Goal: Transaction & Acquisition: Purchase product/service

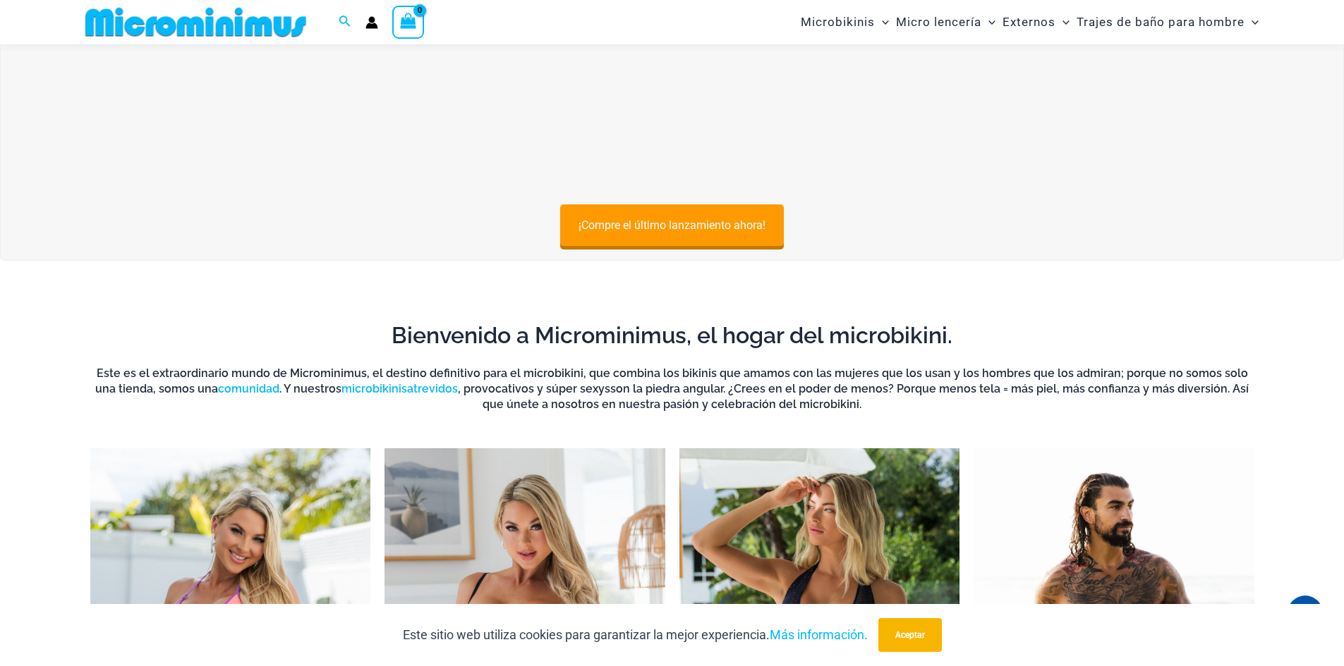
scroll to position [128, 0]
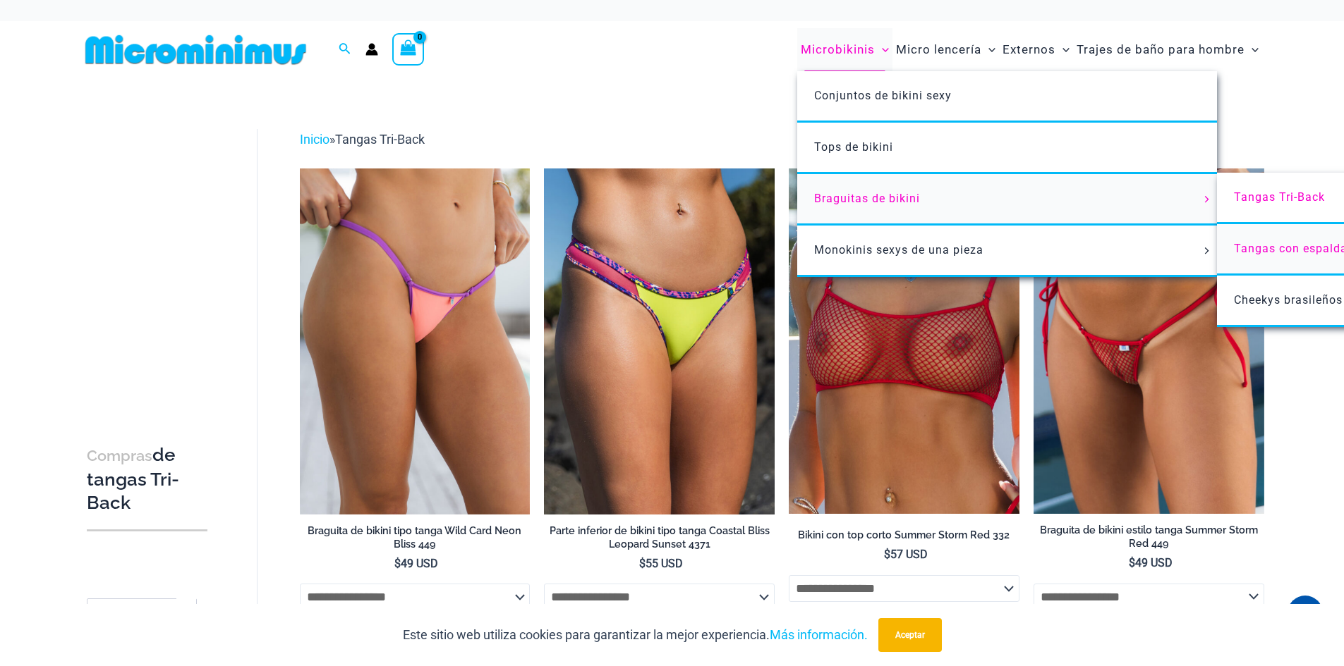
click at [1251, 246] on font "Tangas con espalda descubierta" at bounding box center [1325, 248] width 183 height 13
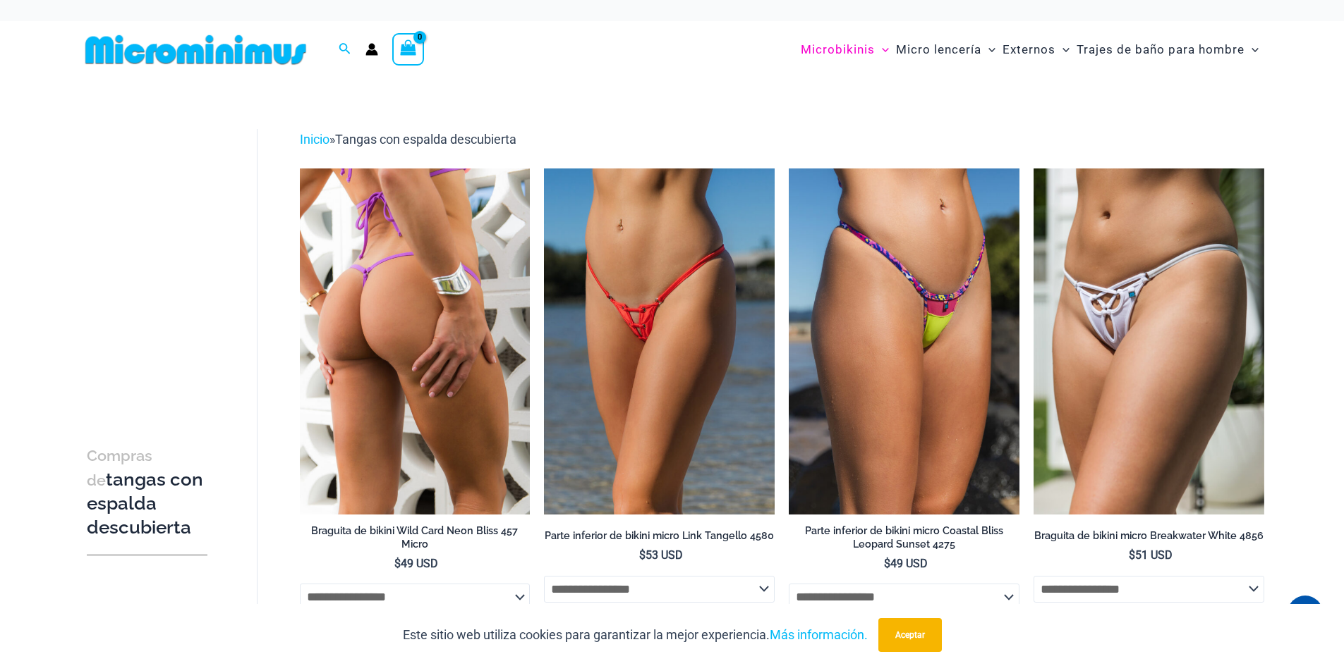
click at [463, 358] on img at bounding box center [415, 342] width 231 height 346
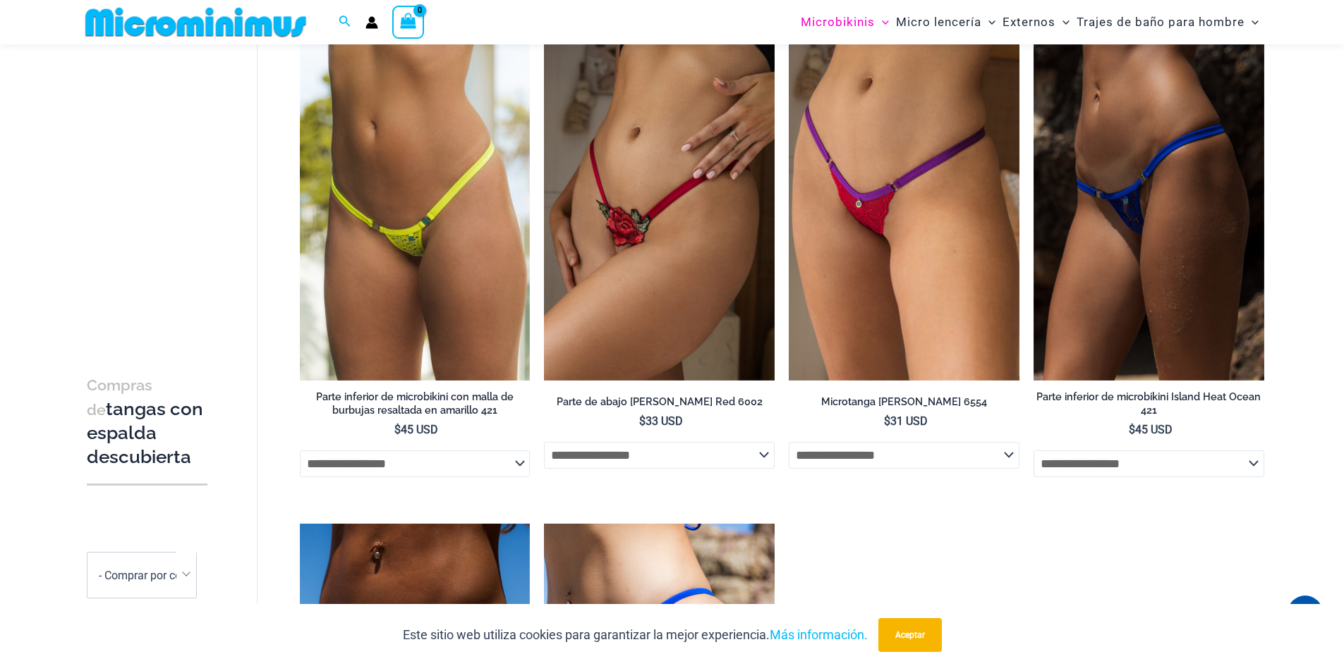
scroll to position [2385, 0]
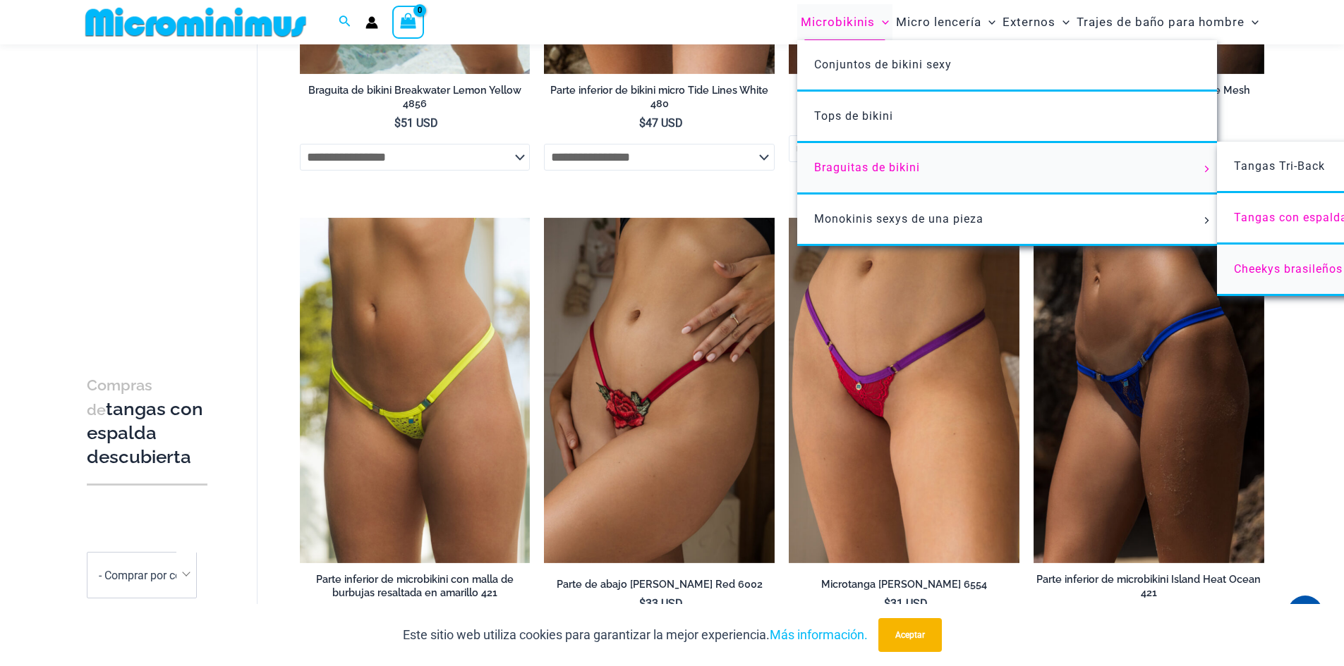
click at [1288, 274] on font "Cheekys brasileños" at bounding box center [1288, 268] width 109 height 13
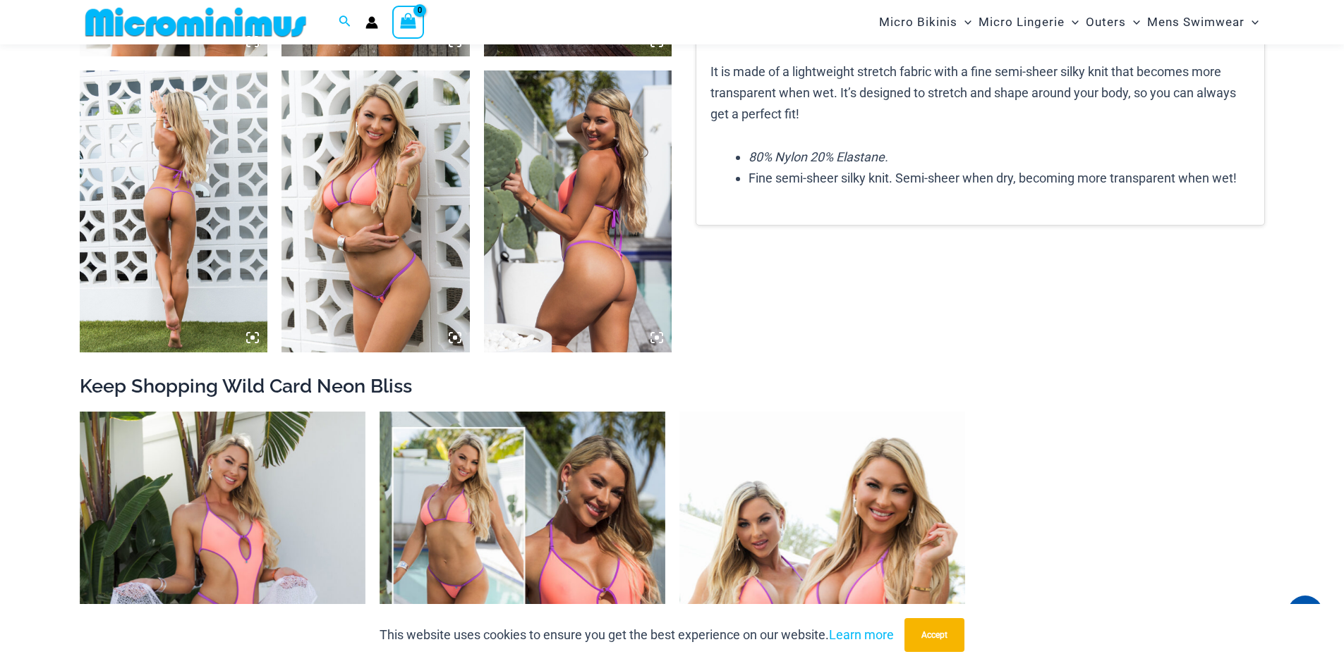
scroll to position [1186, 0]
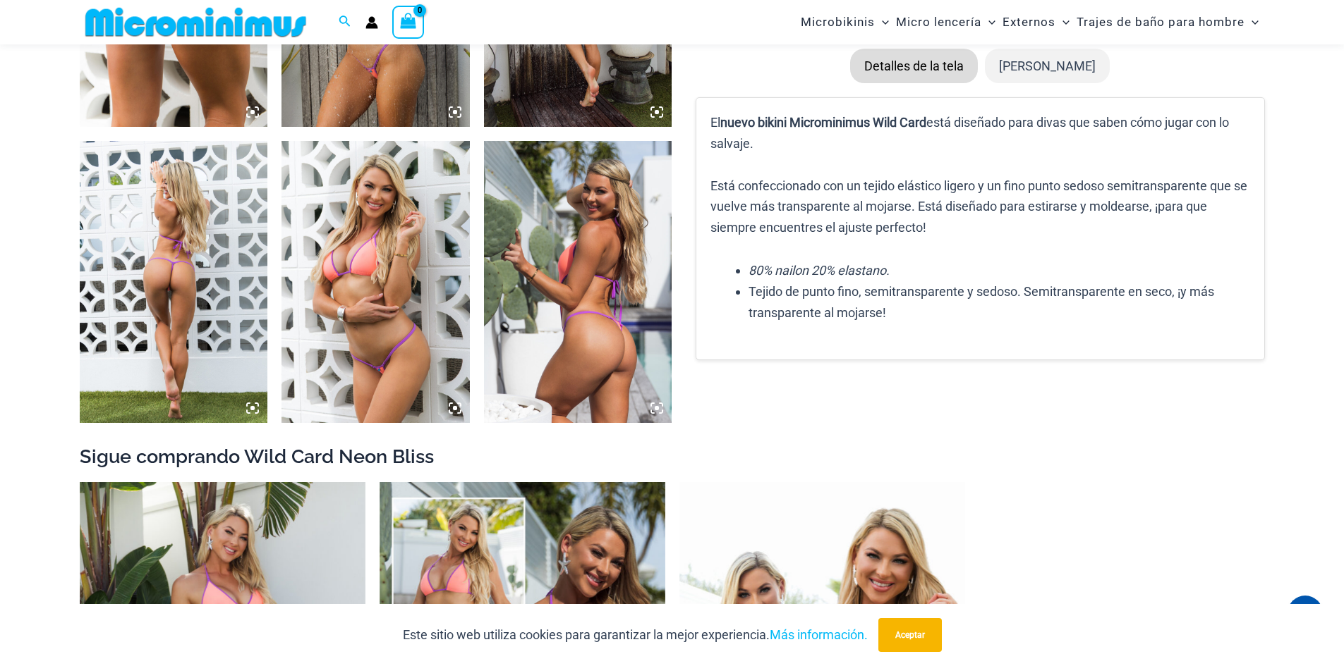
click at [253, 411] on icon at bounding box center [252, 408] width 13 height 13
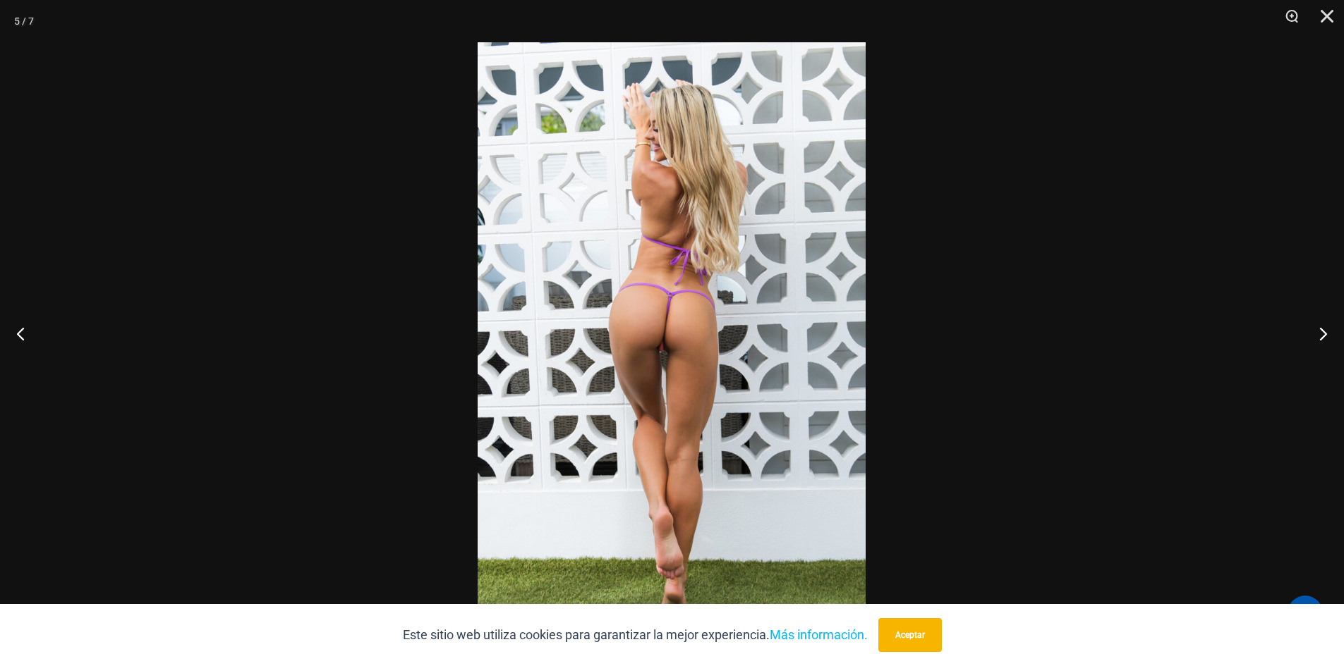
click at [680, 353] on img at bounding box center [671, 333] width 388 height 582
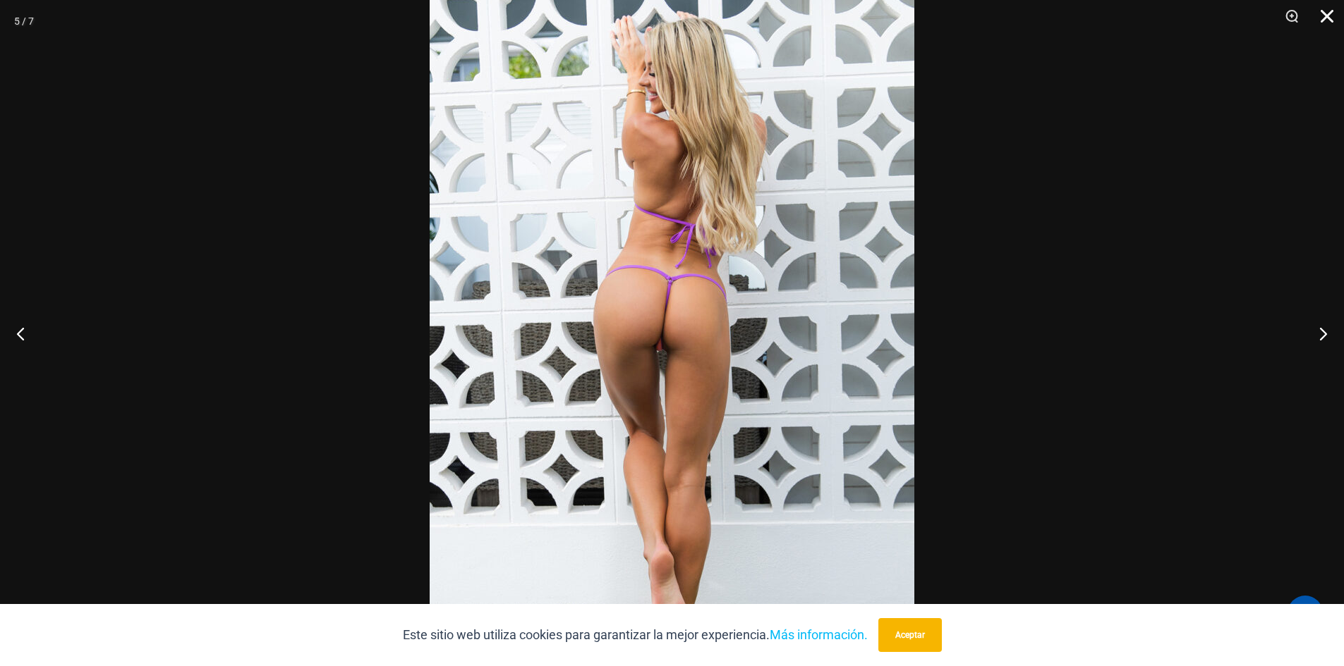
click at [1329, 20] on button "Cerca" at bounding box center [1321, 21] width 35 height 42
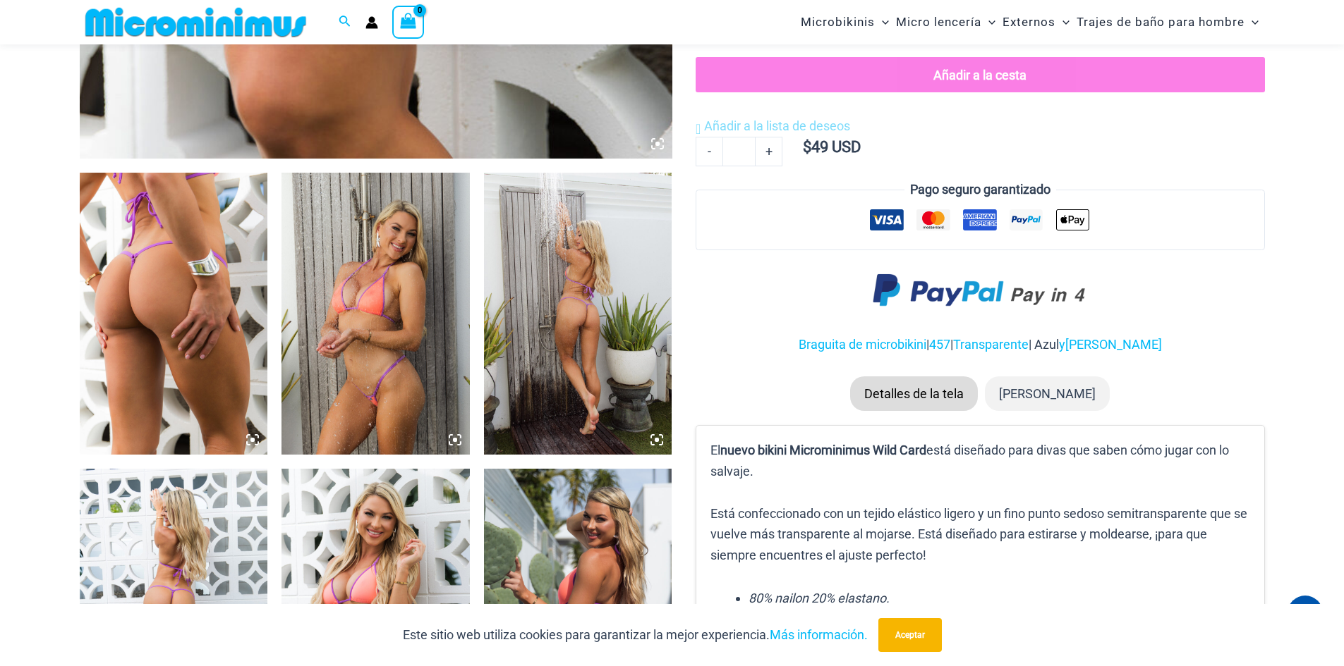
scroll to position [834, 0]
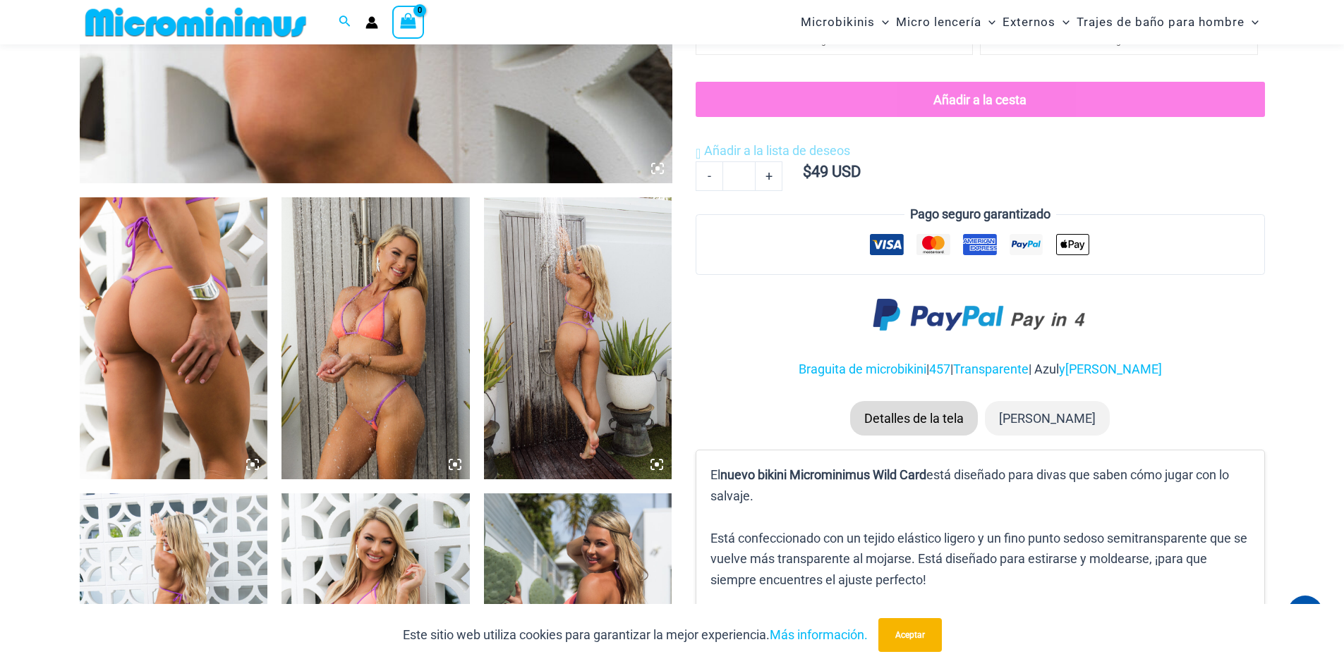
click at [255, 468] on icon at bounding box center [252, 464] width 13 height 13
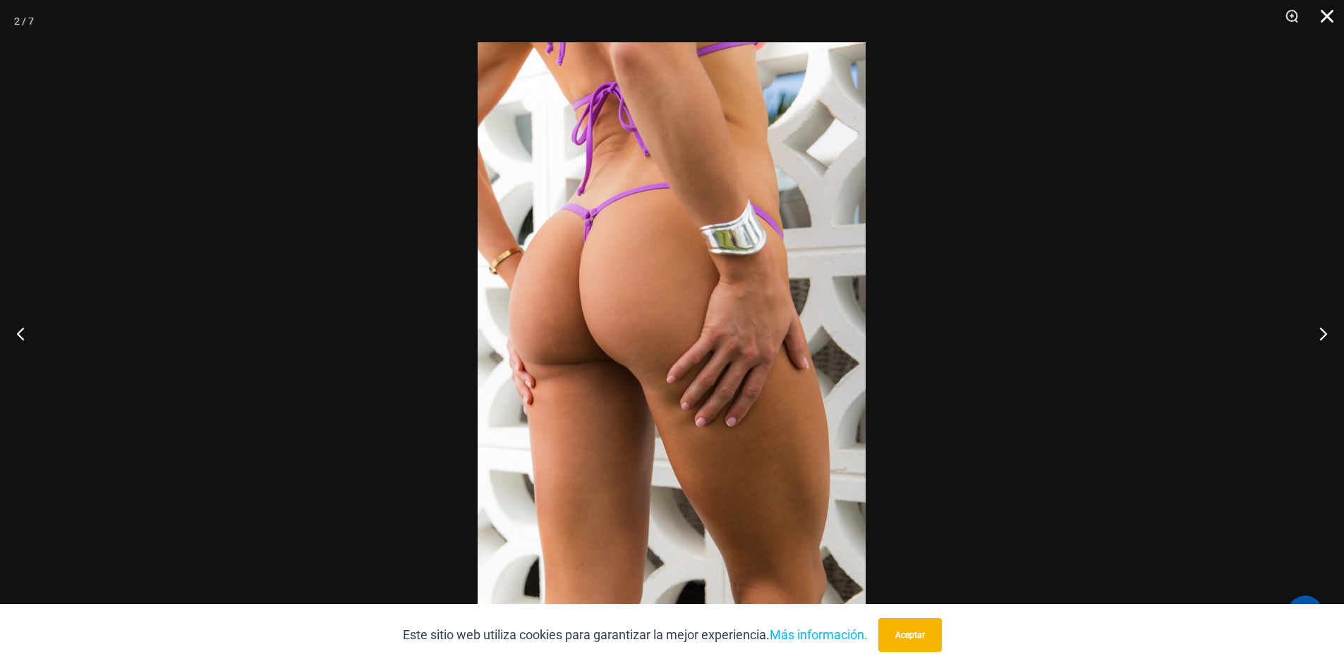
click at [1330, 16] on button "Cerca" at bounding box center [1321, 21] width 35 height 42
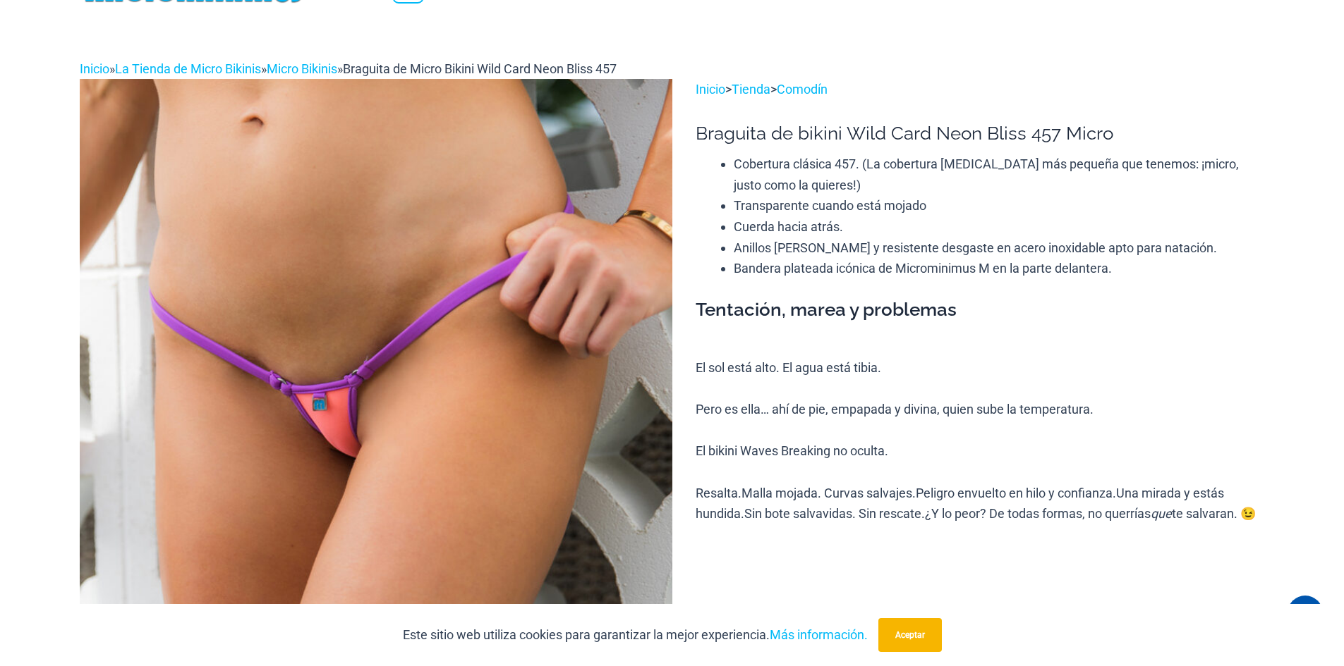
scroll to position [0, 0]
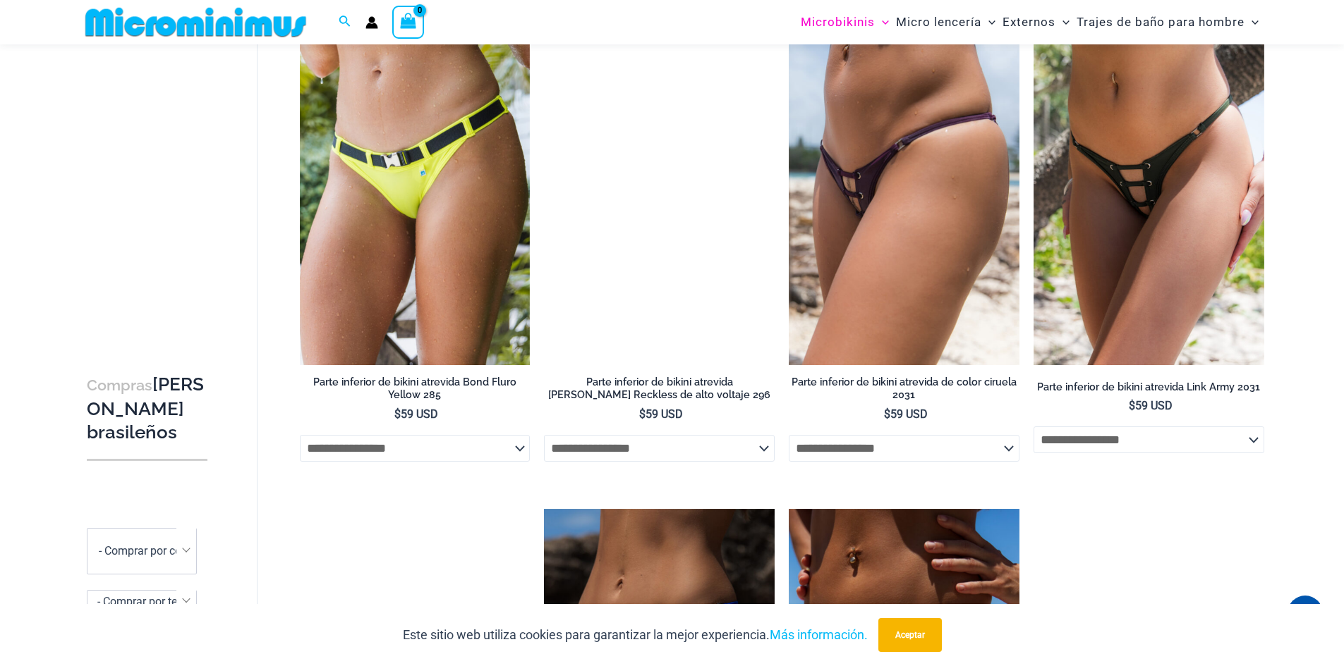
scroll to position [486, 0]
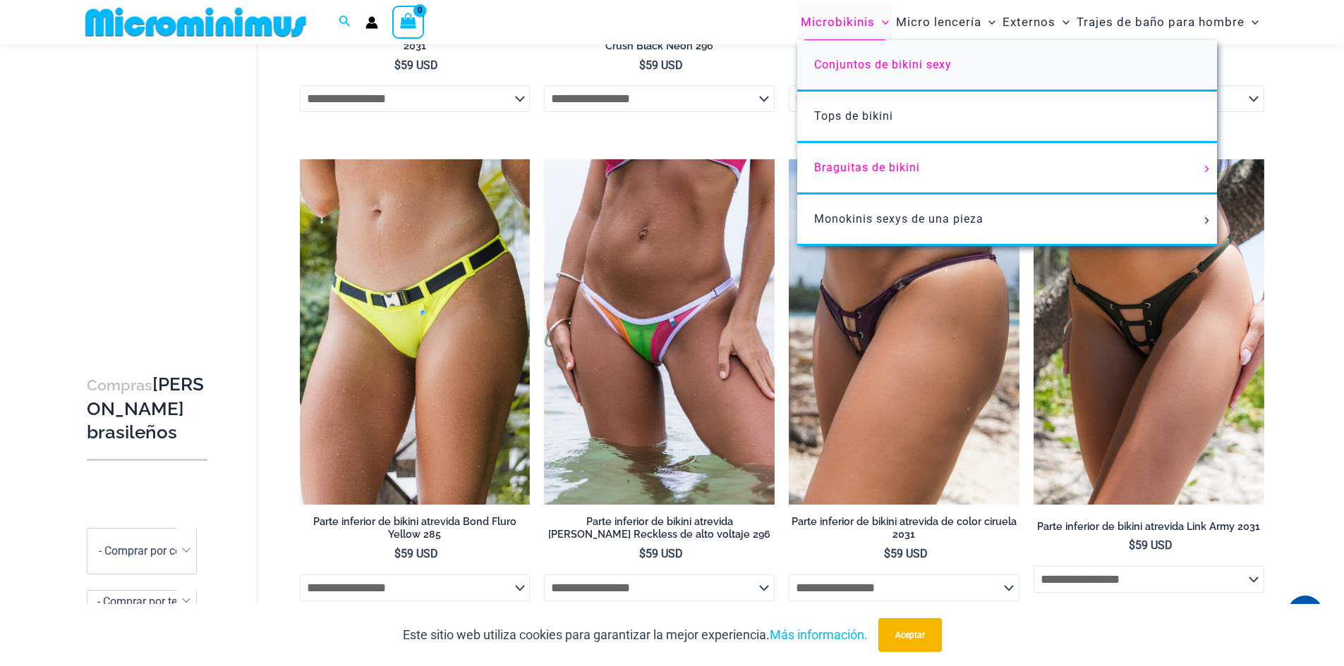
click at [887, 70] on font "Conjuntos de bikini sexy" at bounding box center [883, 64] width 138 height 13
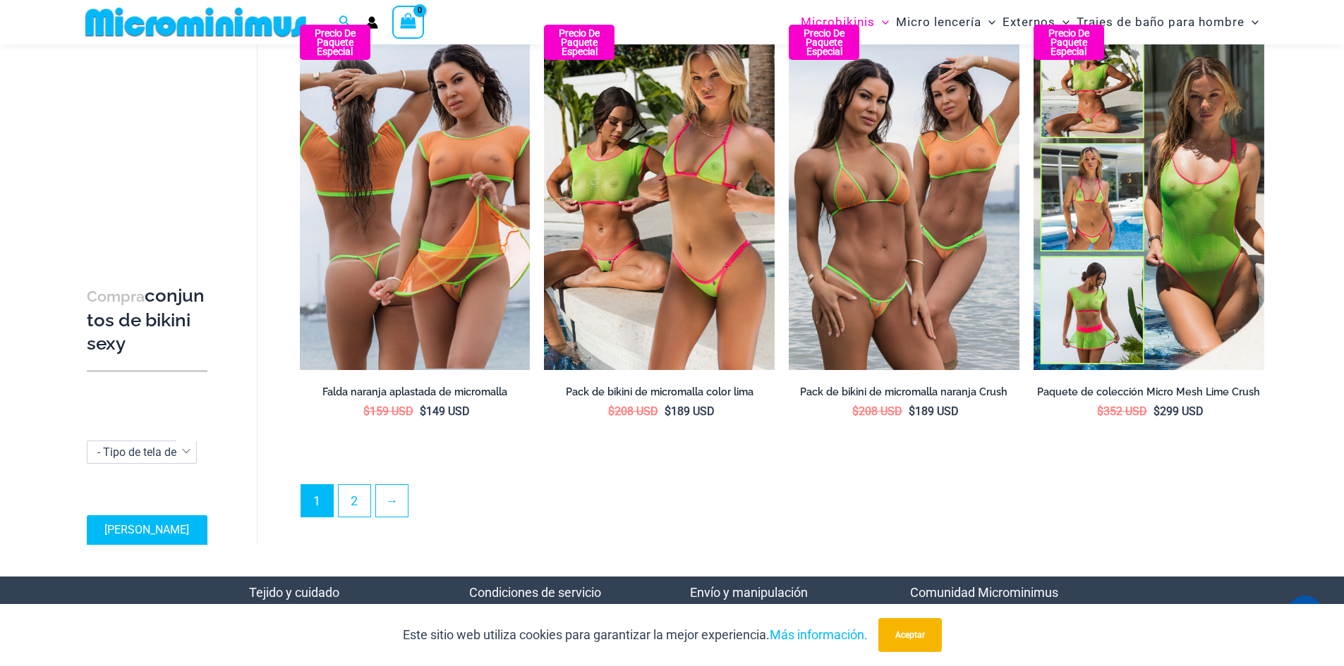
scroll to position [3514, 0]
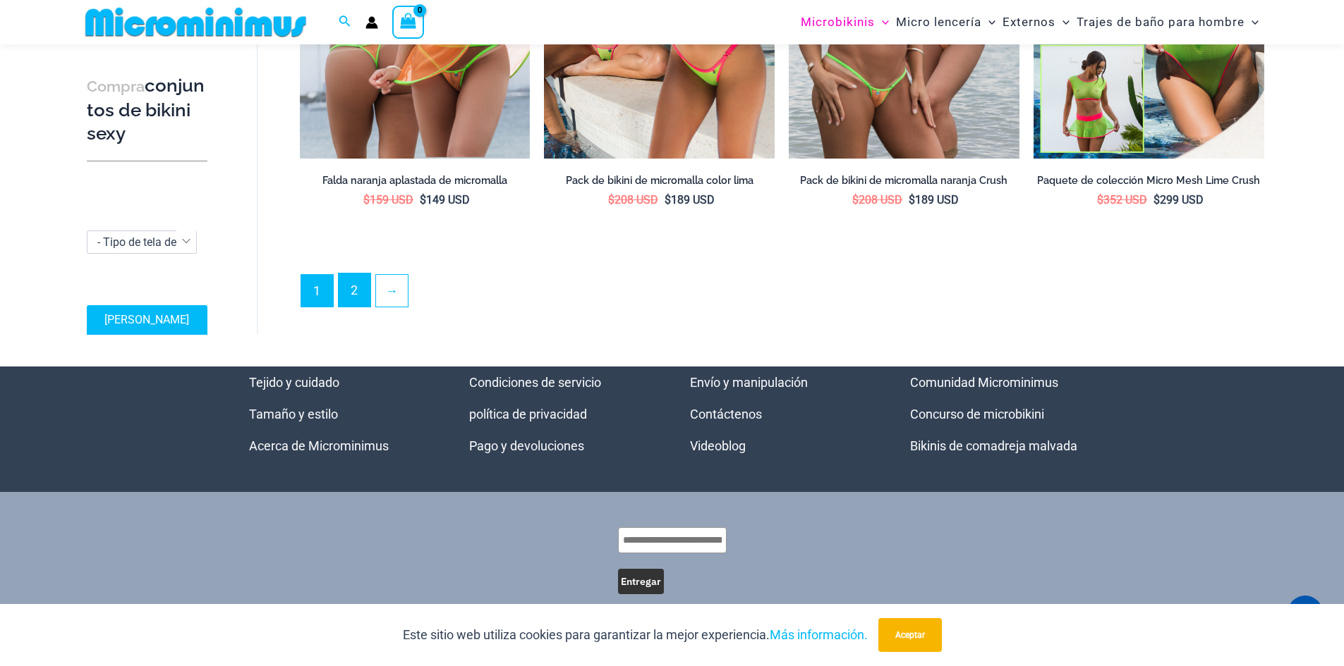
click at [354, 289] on link "2" at bounding box center [355, 290] width 32 height 33
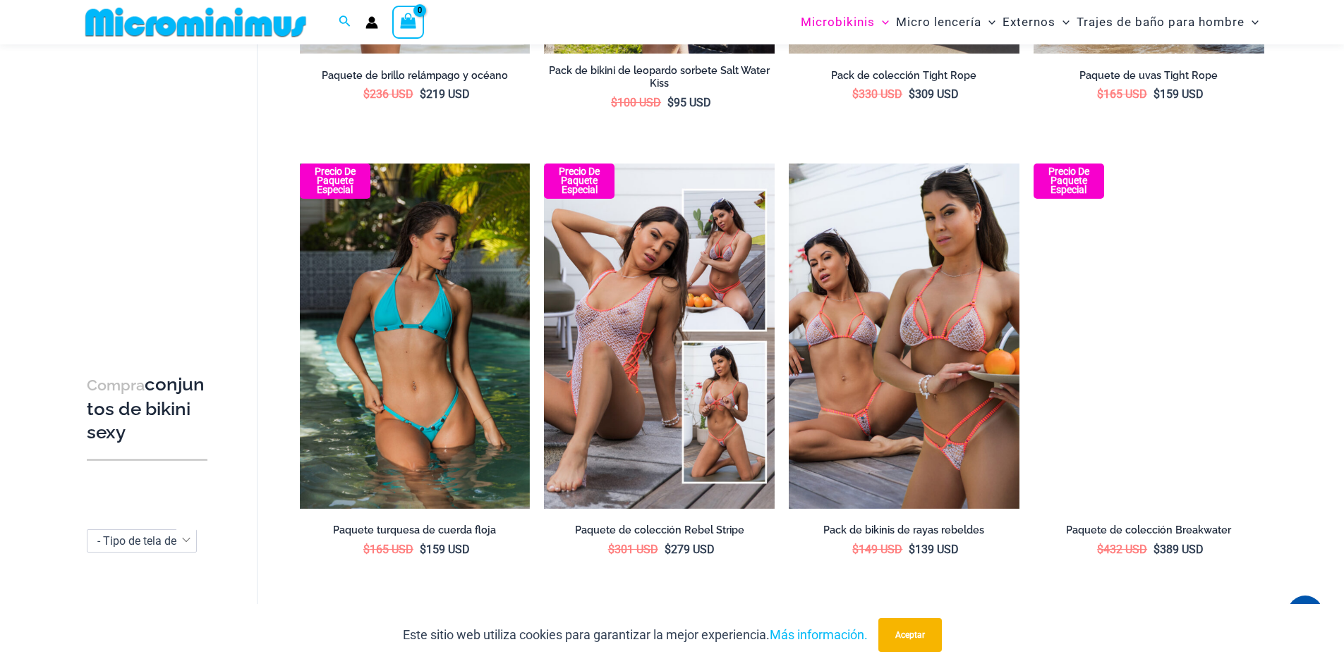
scroll to position [902, 0]
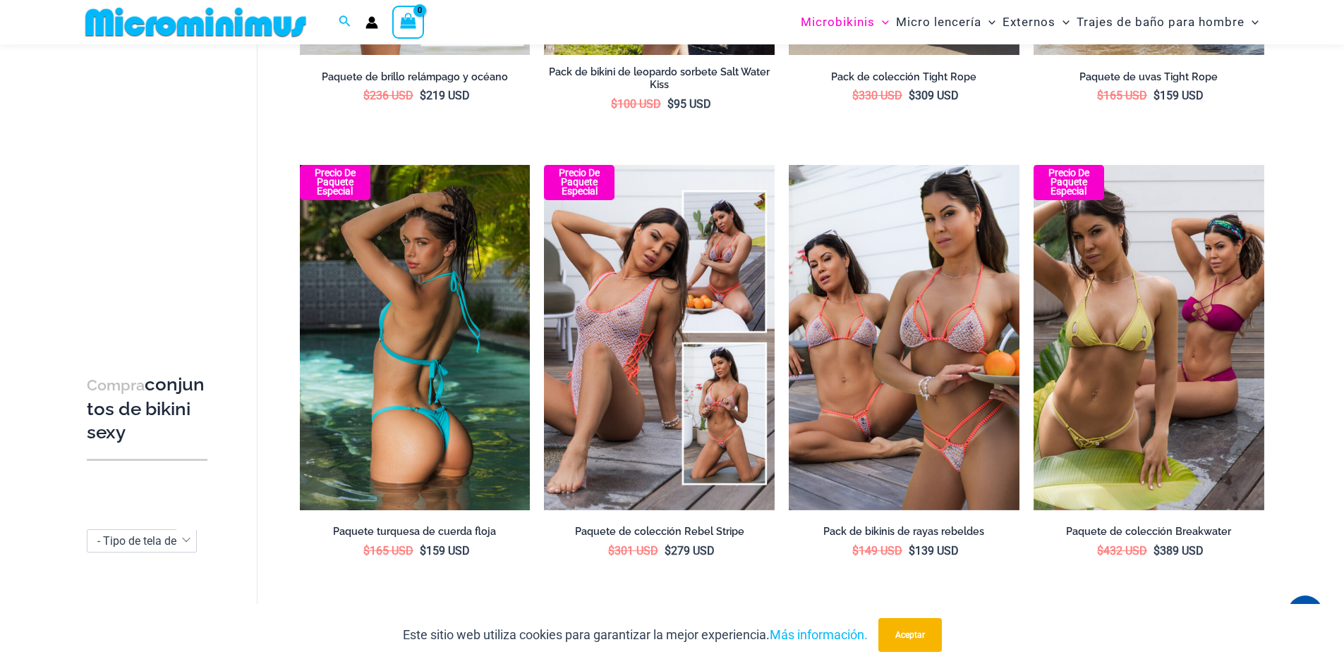
click at [439, 376] on img at bounding box center [415, 338] width 231 height 346
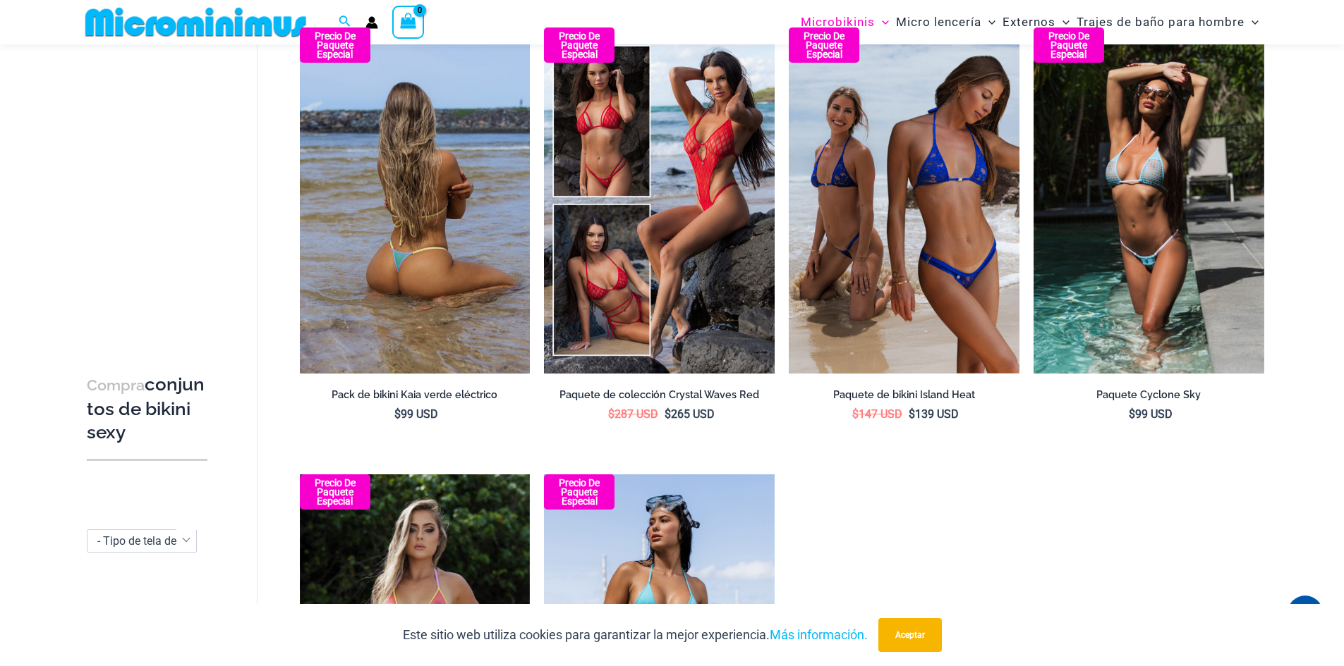
scroll to position [2385, 0]
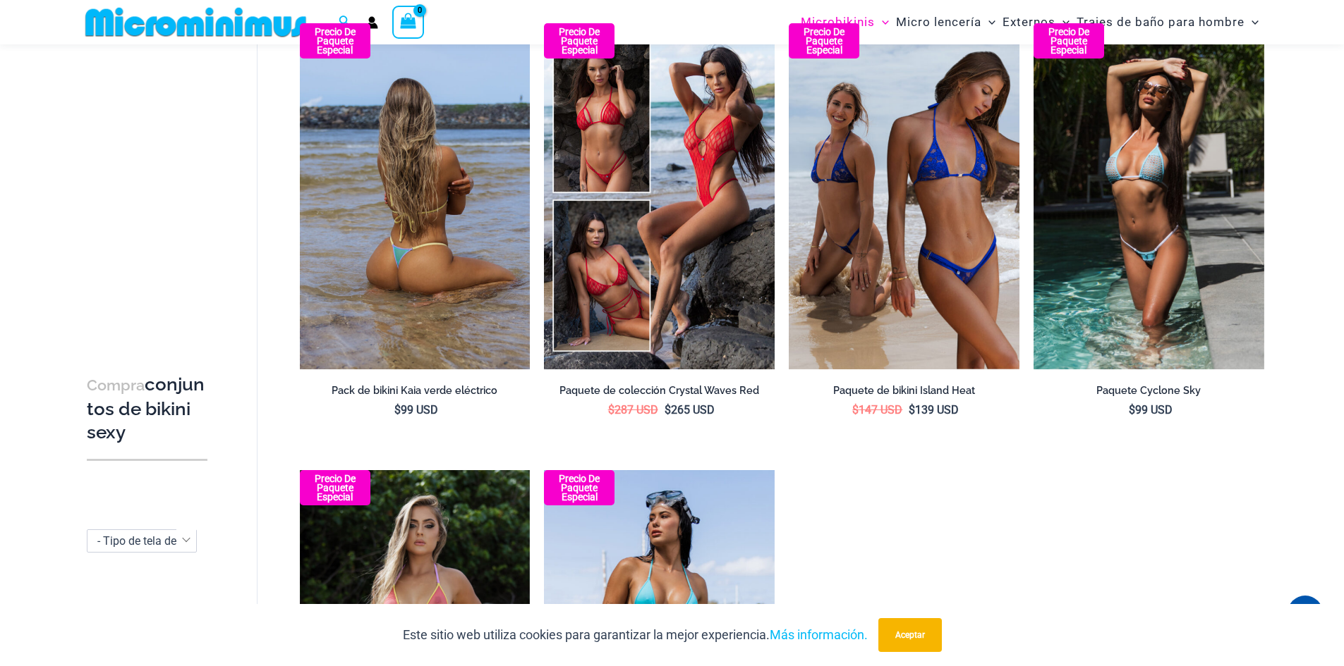
click at [455, 326] on img at bounding box center [415, 196] width 231 height 346
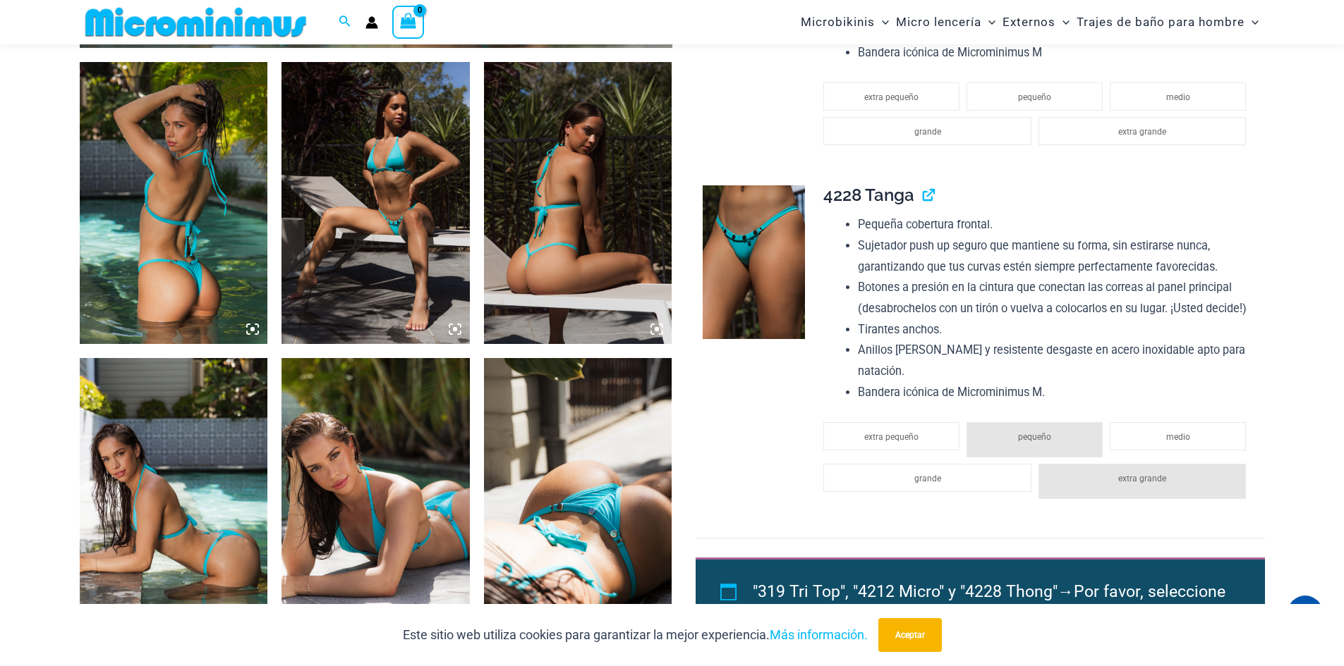
scroll to position [947, 0]
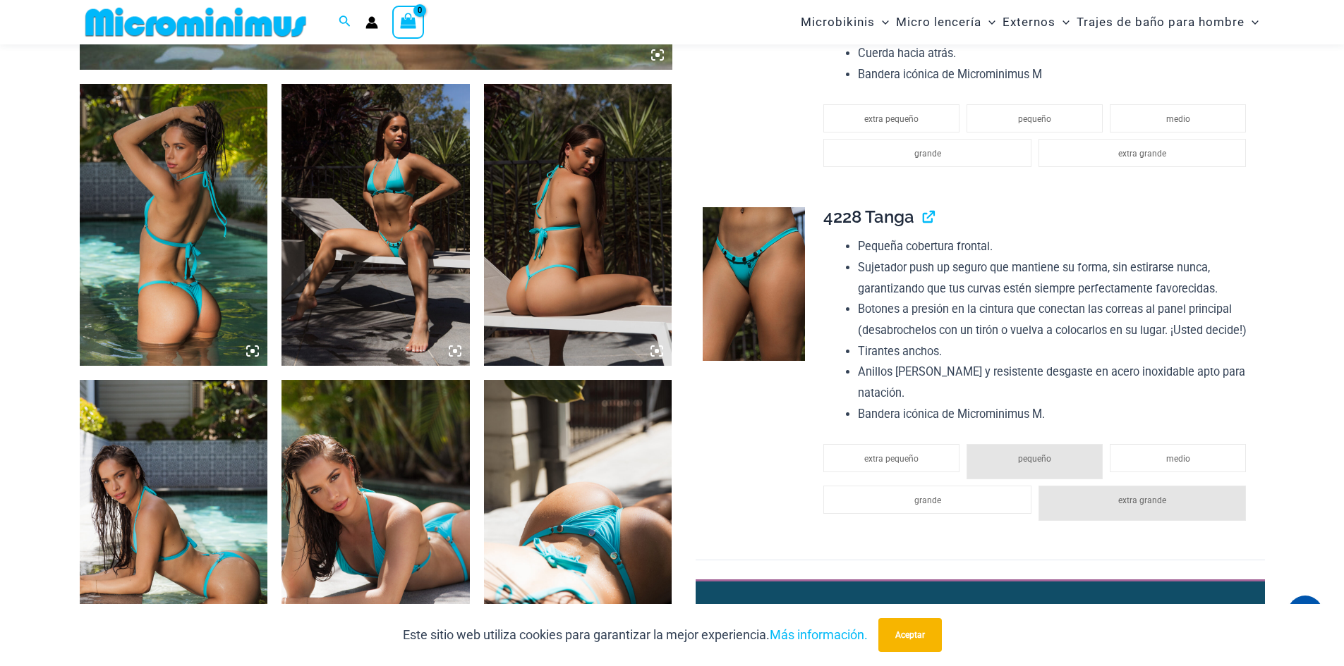
click at [660, 349] on icon at bounding box center [656, 351] width 13 height 13
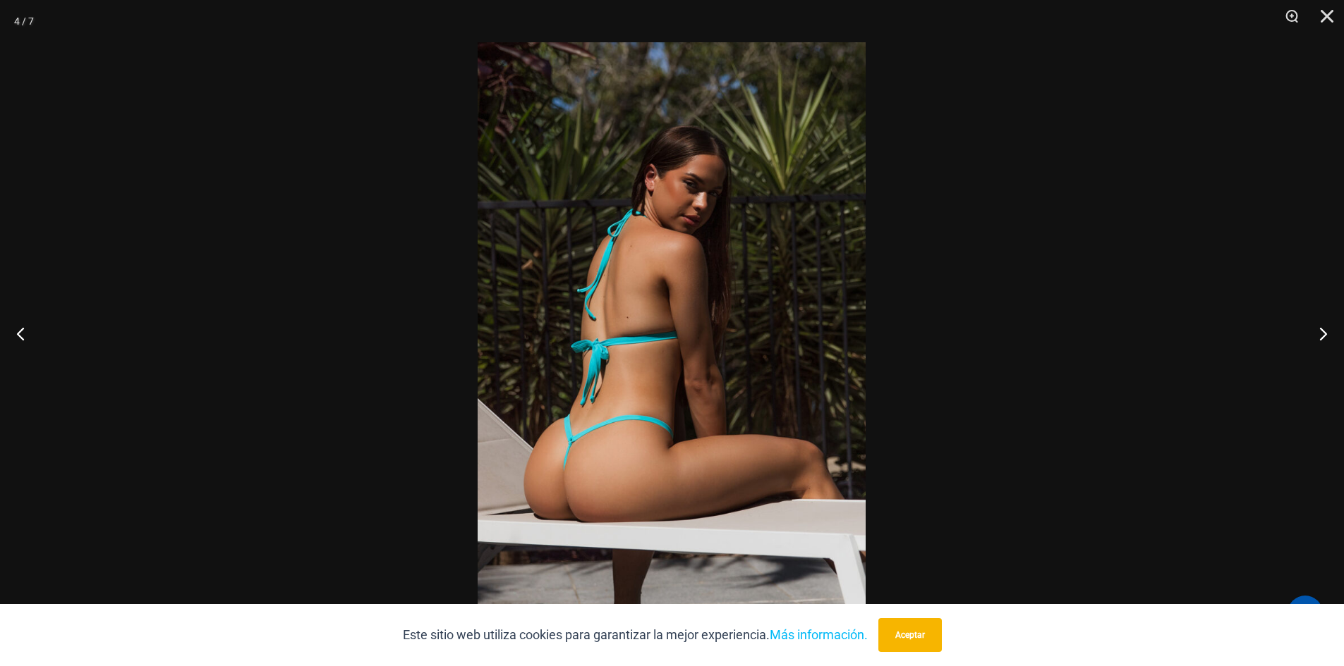
click at [588, 429] on img at bounding box center [671, 333] width 388 height 582
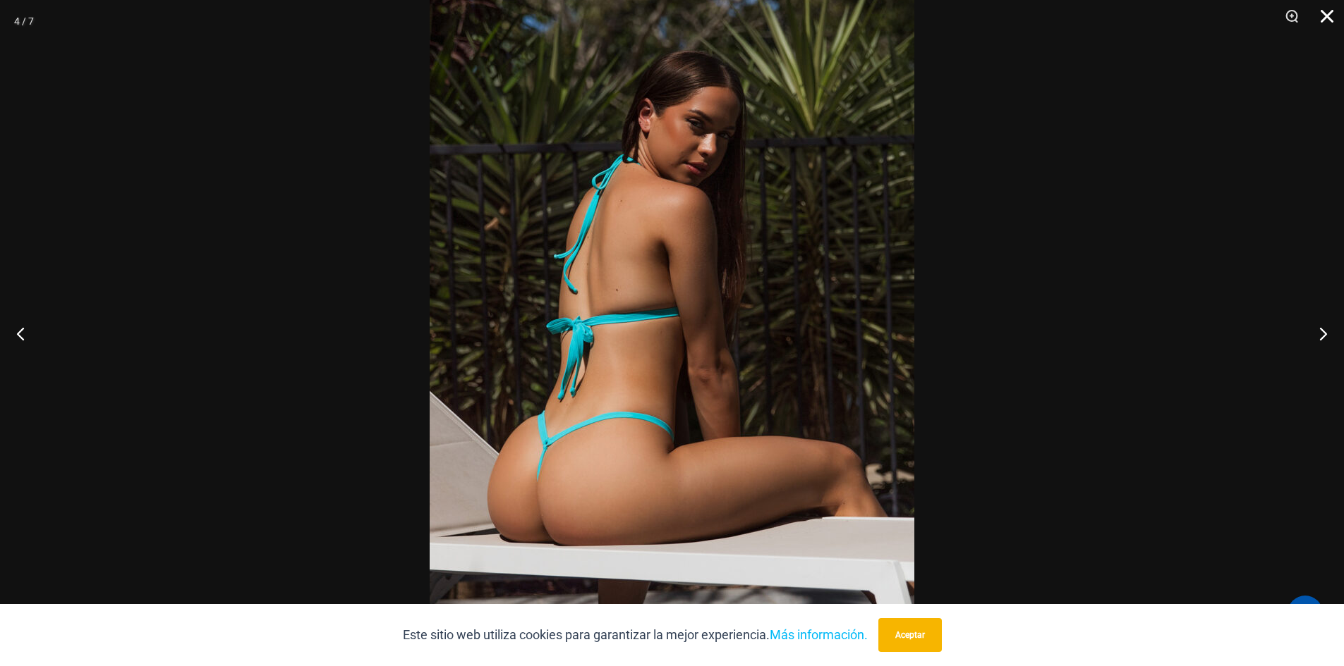
click at [1329, 18] on button "Cerca" at bounding box center [1321, 21] width 35 height 42
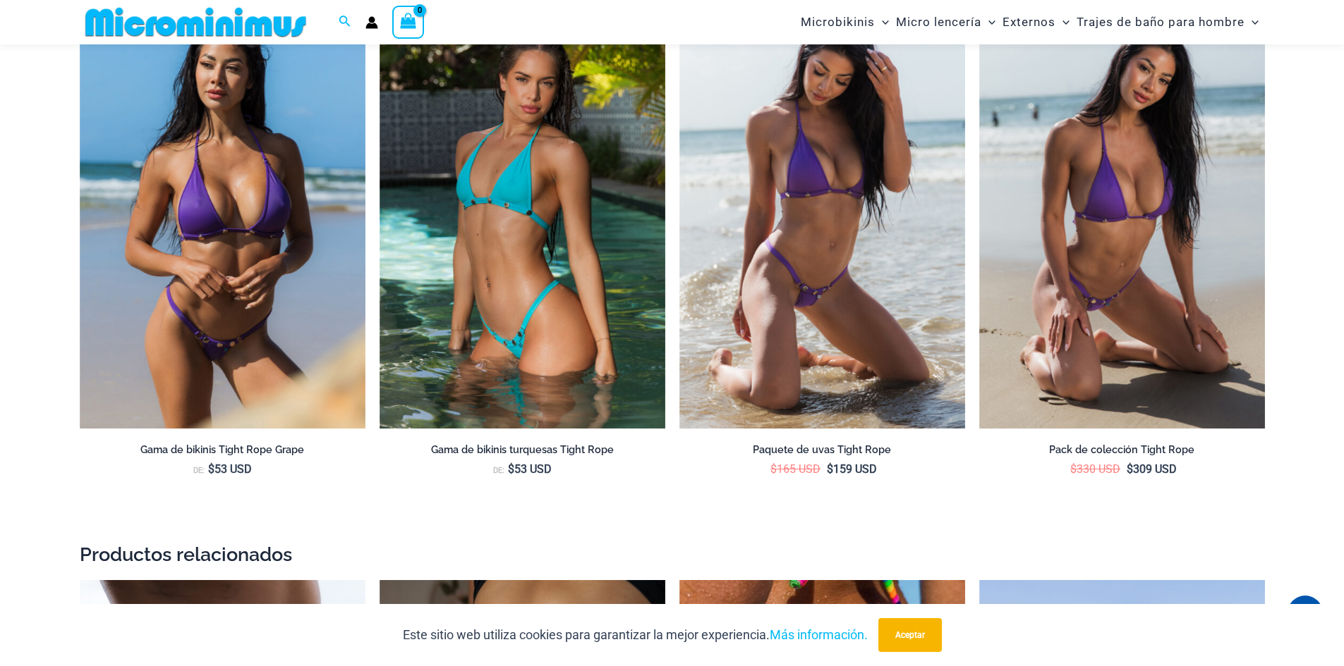
scroll to position [2217, 0]
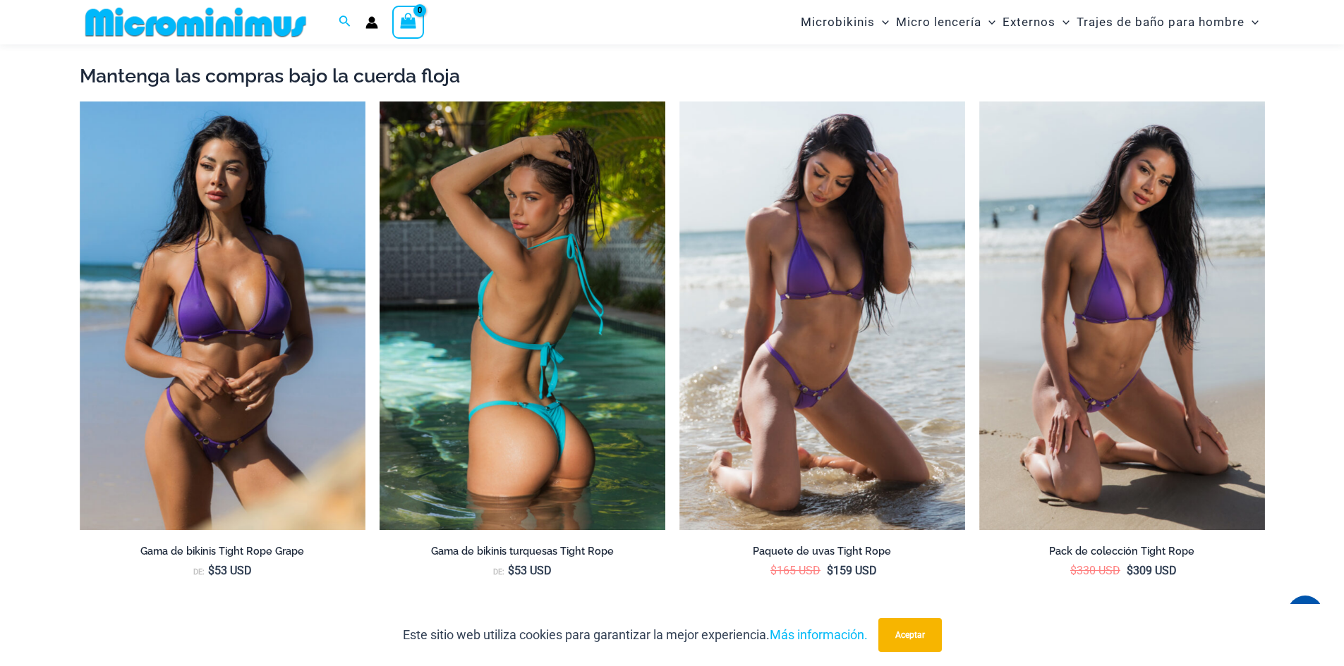
click at [557, 394] on img at bounding box center [522, 316] width 286 height 429
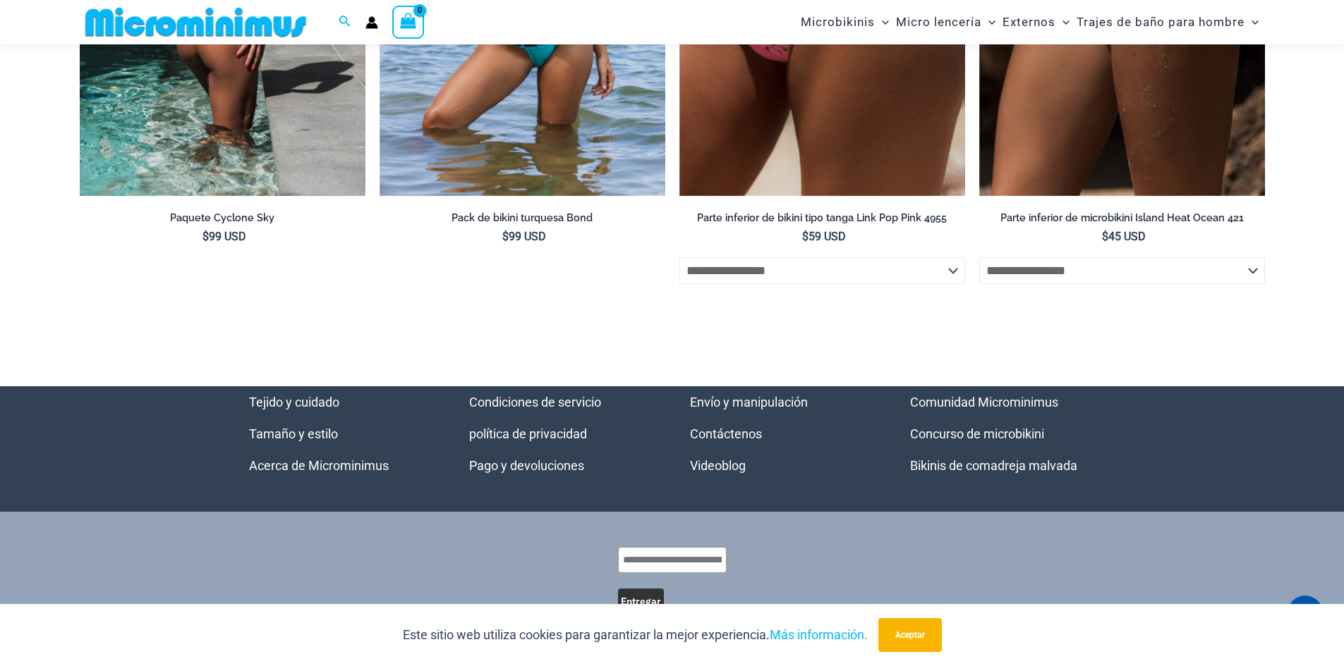
scroll to position [5024, 0]
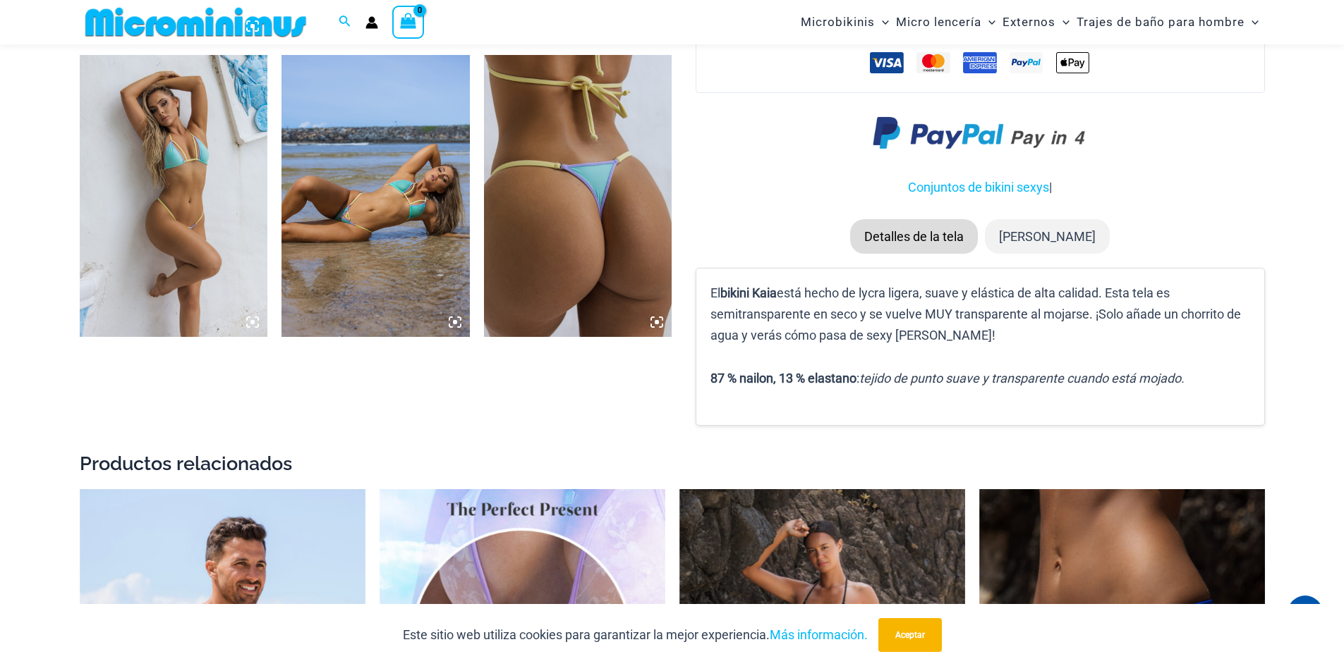
scroll to position [1045, 0]
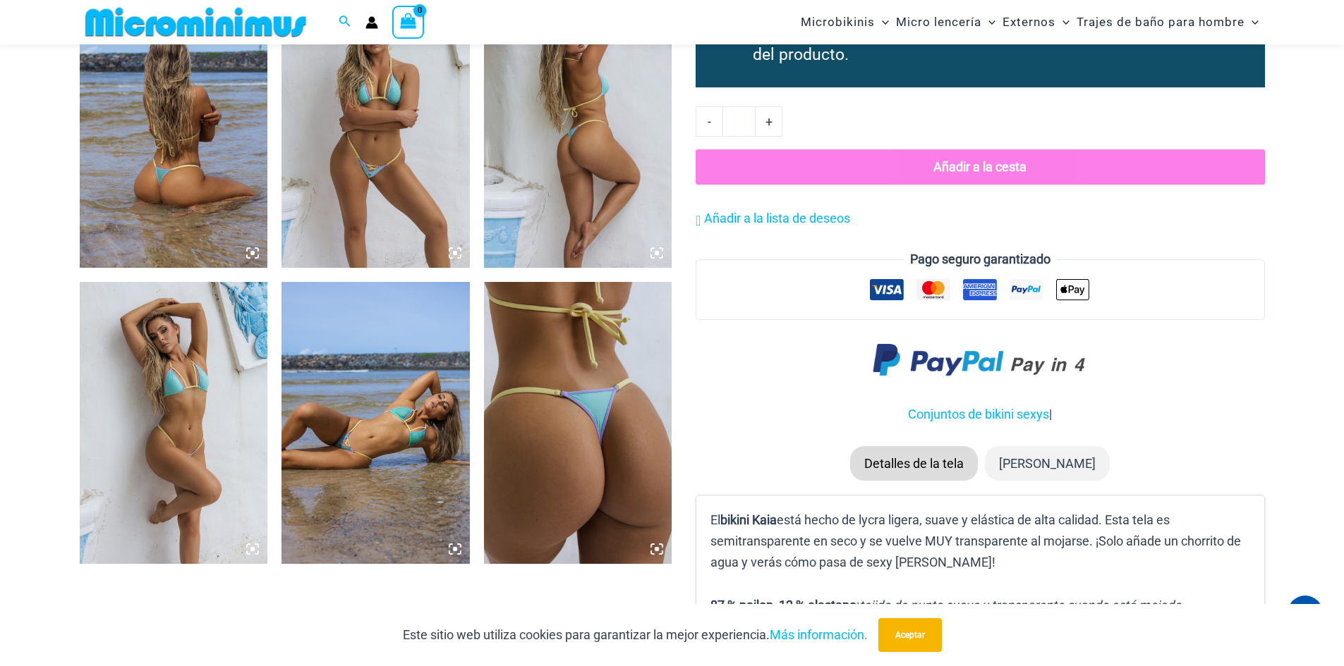
click at [661, 549] on icon at bounding box center [656, 549] width 13 height 13
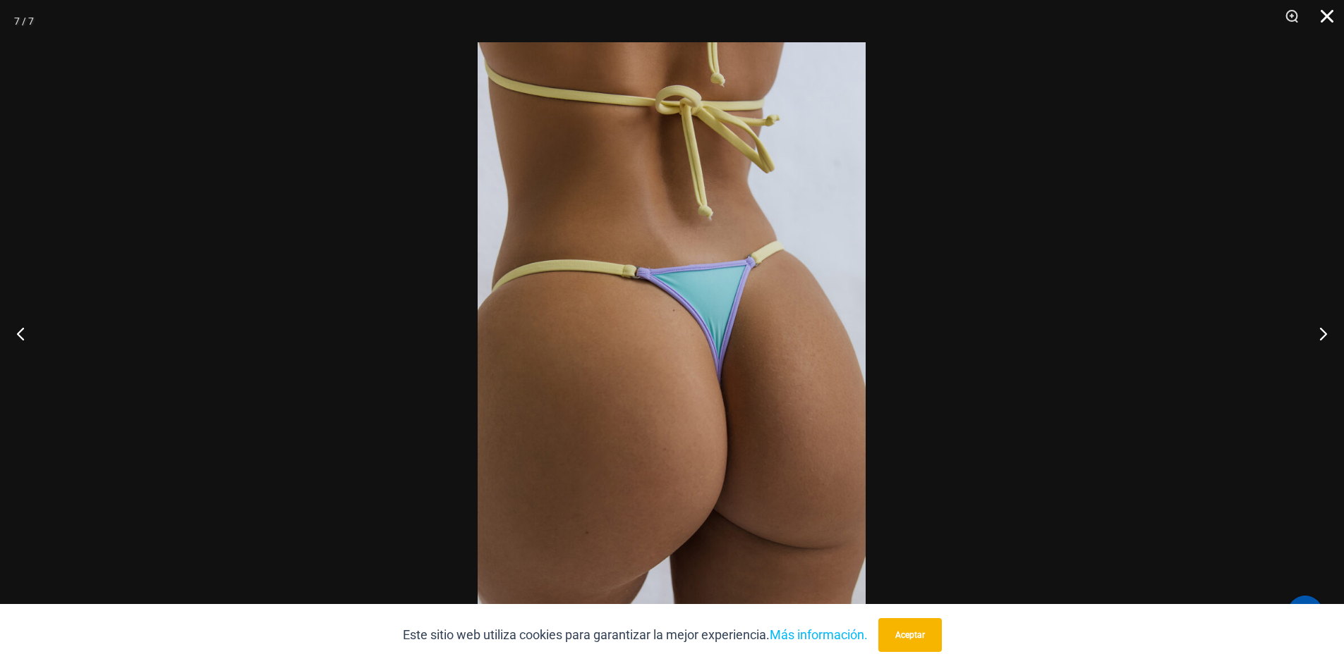
click at [1332, 12] on button "Cerca" at bounding box center [1321, 21] width 35 height 42
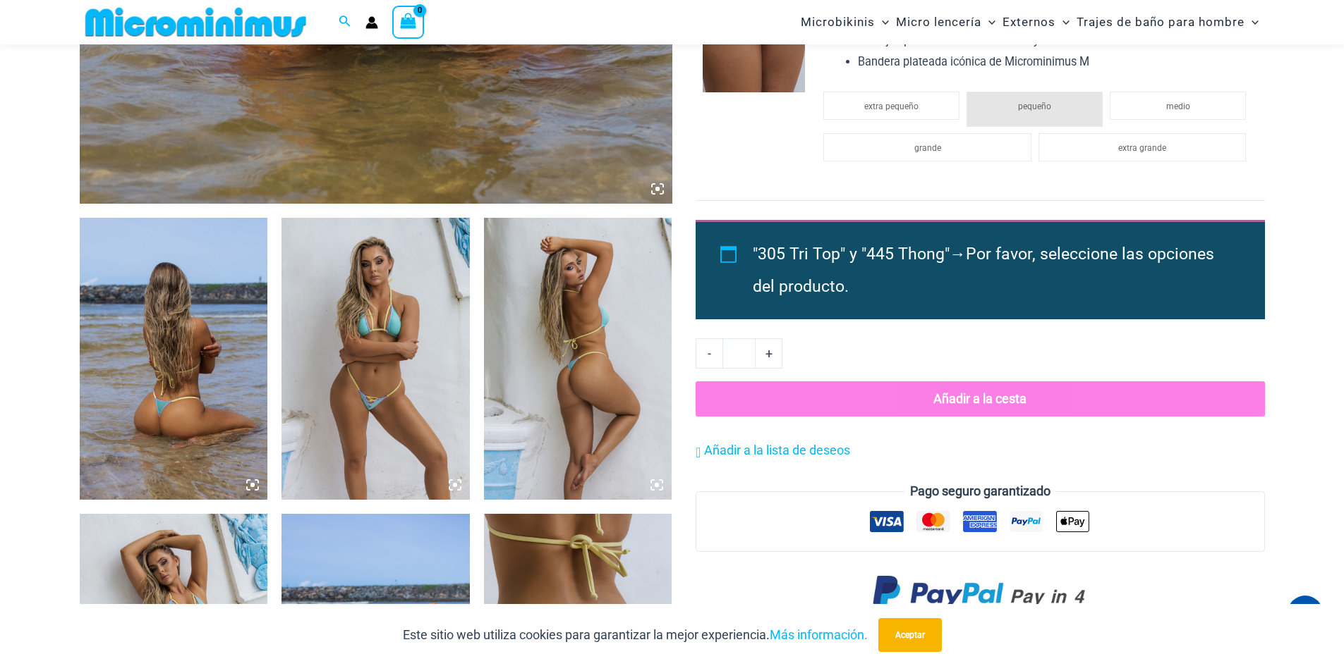
scroll to position [904, 0]
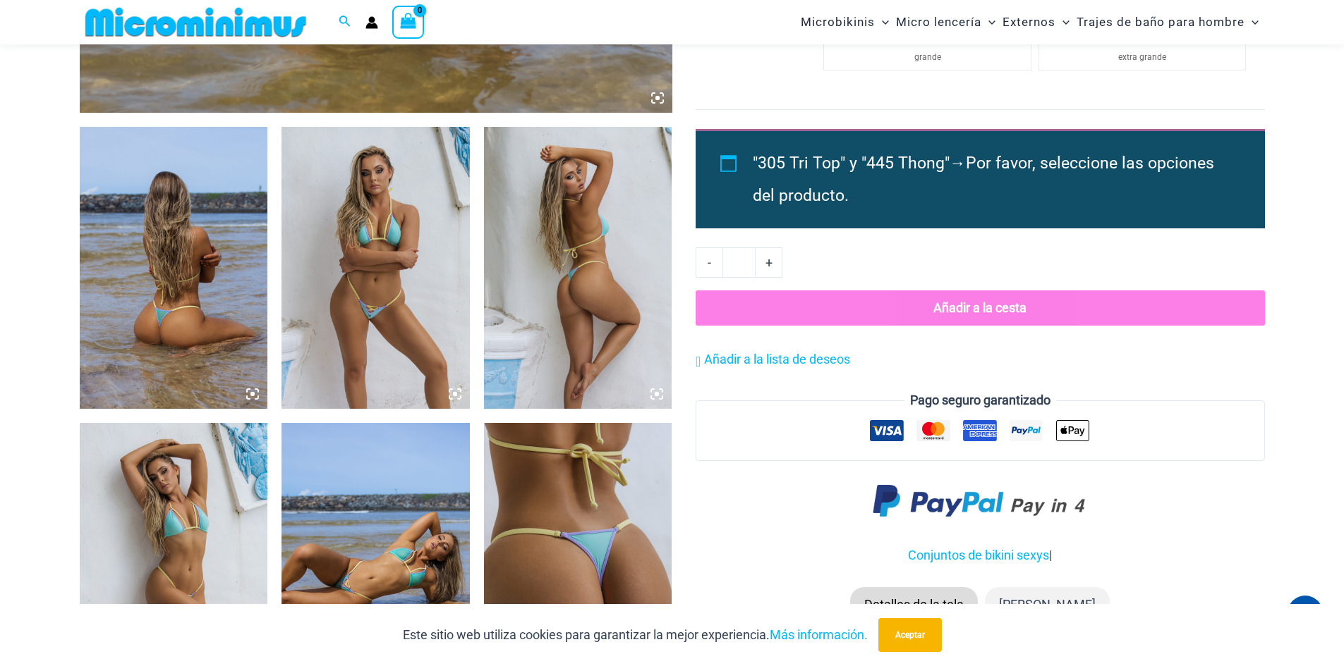
click at [253, 401] on img at bounding box center [174, 268] width 188 height 282
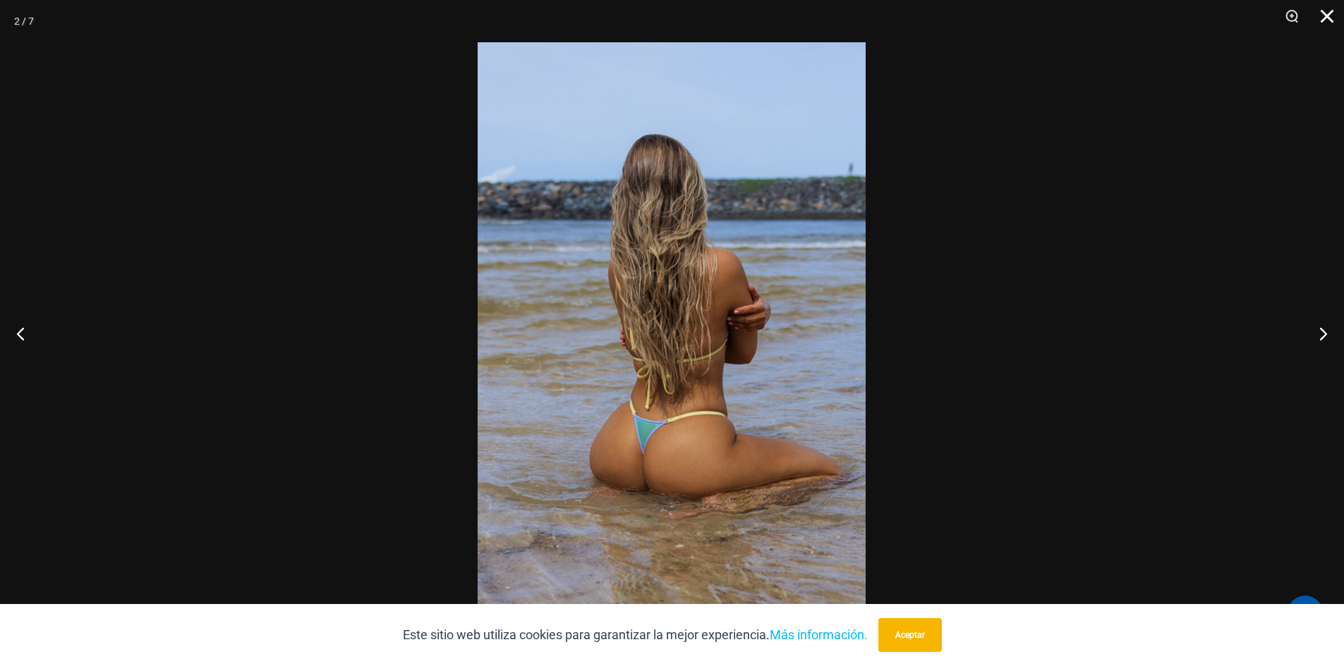
click at [1328, 15] on button "Cerca" at bounding box center [1321, 21] width 35 height 42
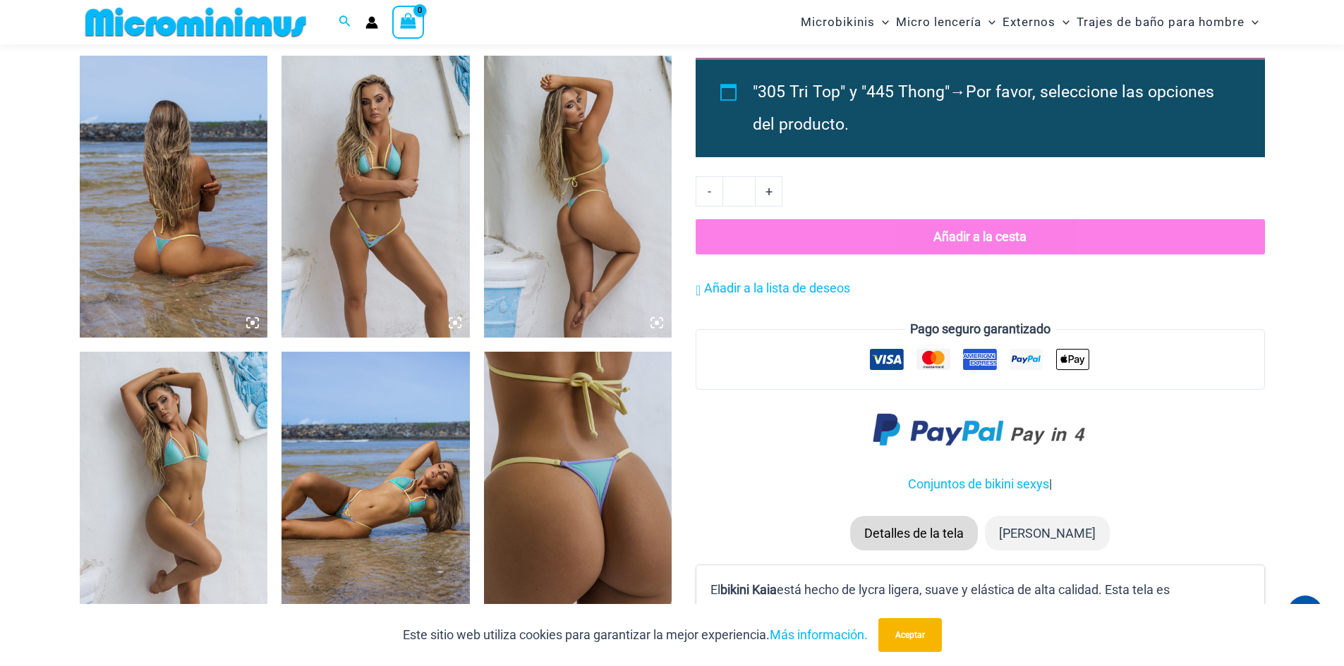
scroll to position [975, 0]
click at [662, 325] on icon at bounding box center [656, 323] width 13 height 13
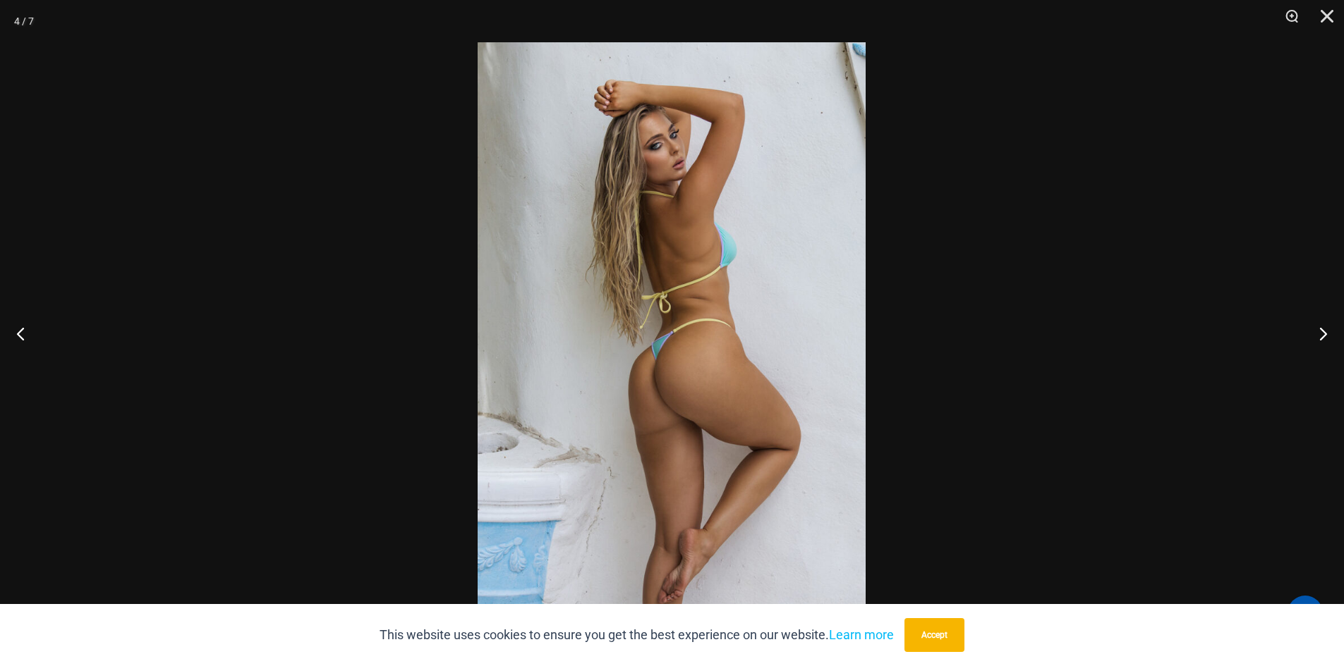
click at [600, 351] on img at bounding box center [671, 333] width 388 height 582
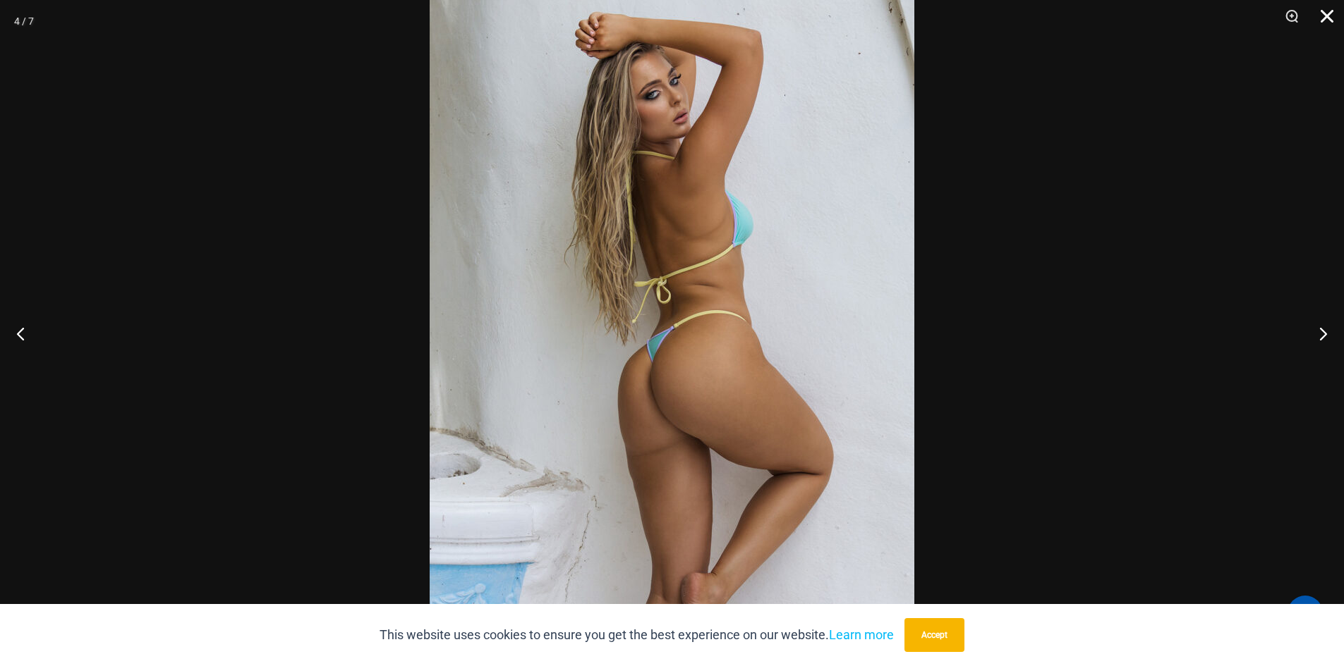
click at [1325, 14] on button "Close" at bounding box center [1321, 21] width 35 height 42
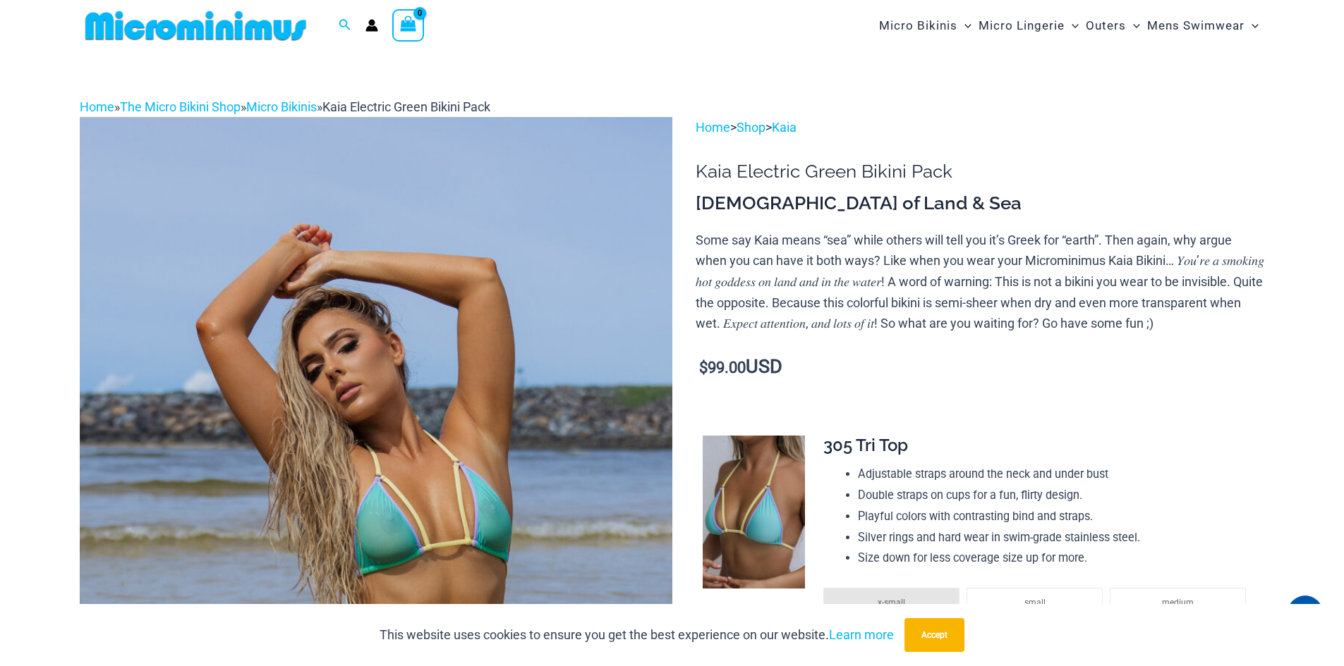
scroll to position [0, 0]
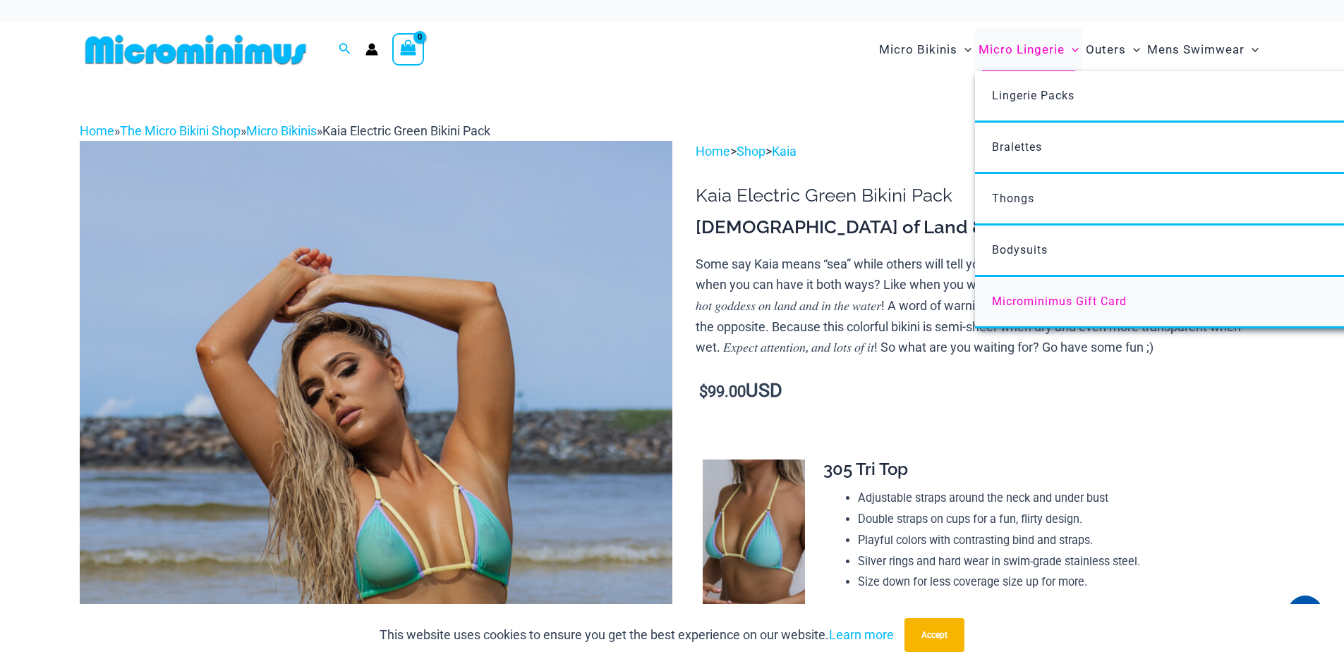
click at [1070, 300] on span "Microminimus Gift Card" at bounding box center [1059, 301] width 135 height 13
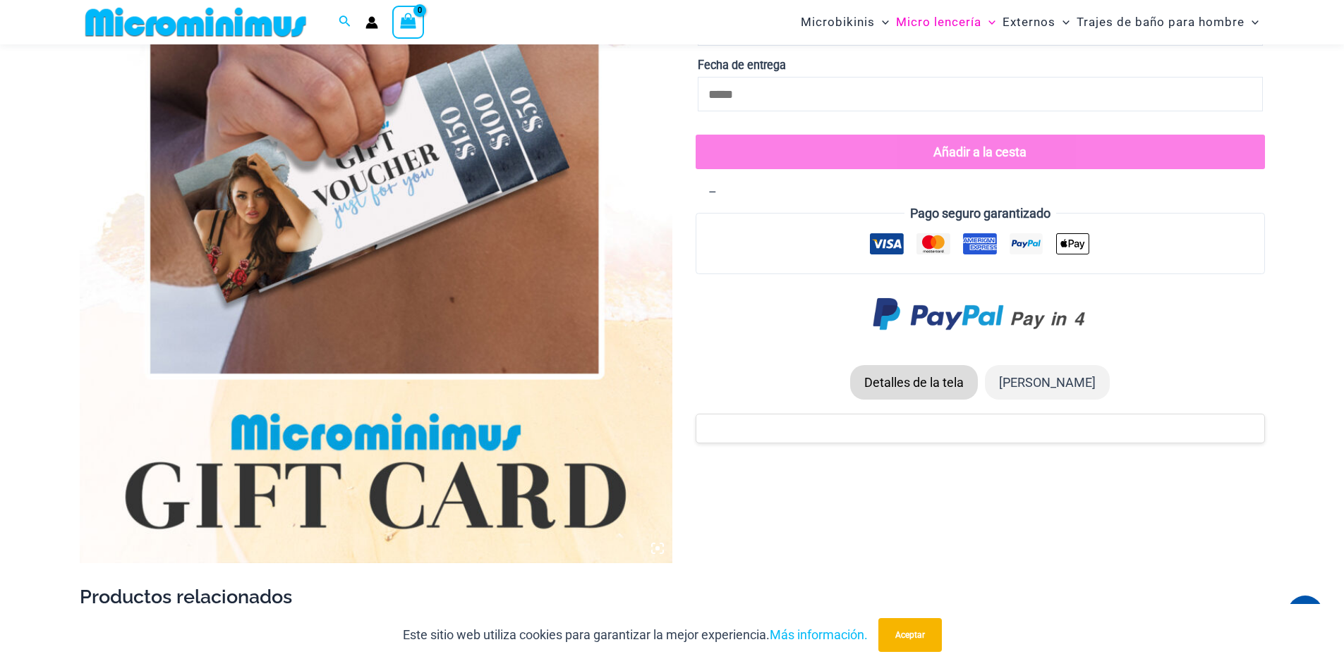
scroll to position [410, 0]
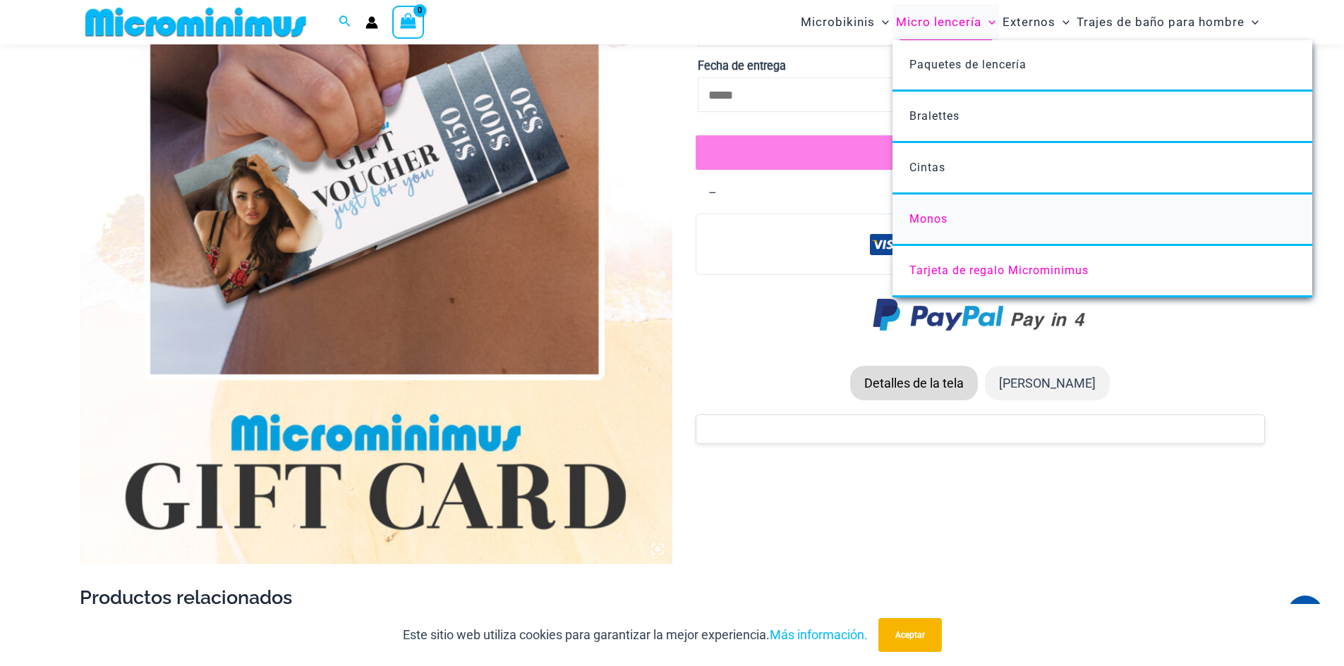
click at [933, 220] on font "Monos" at bounding box center [928, 218] width 38 height 13
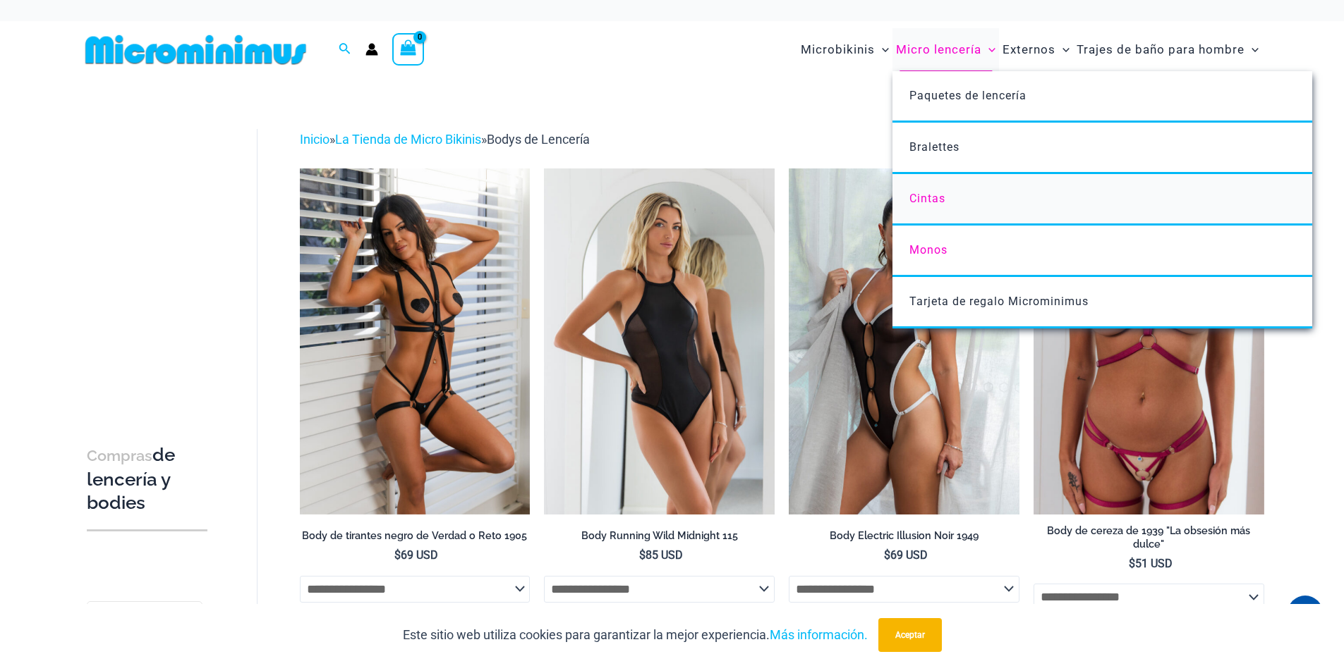
click at [944, 199] on link "Cintas" at bounding box center [1102, 199] width 420 height 51
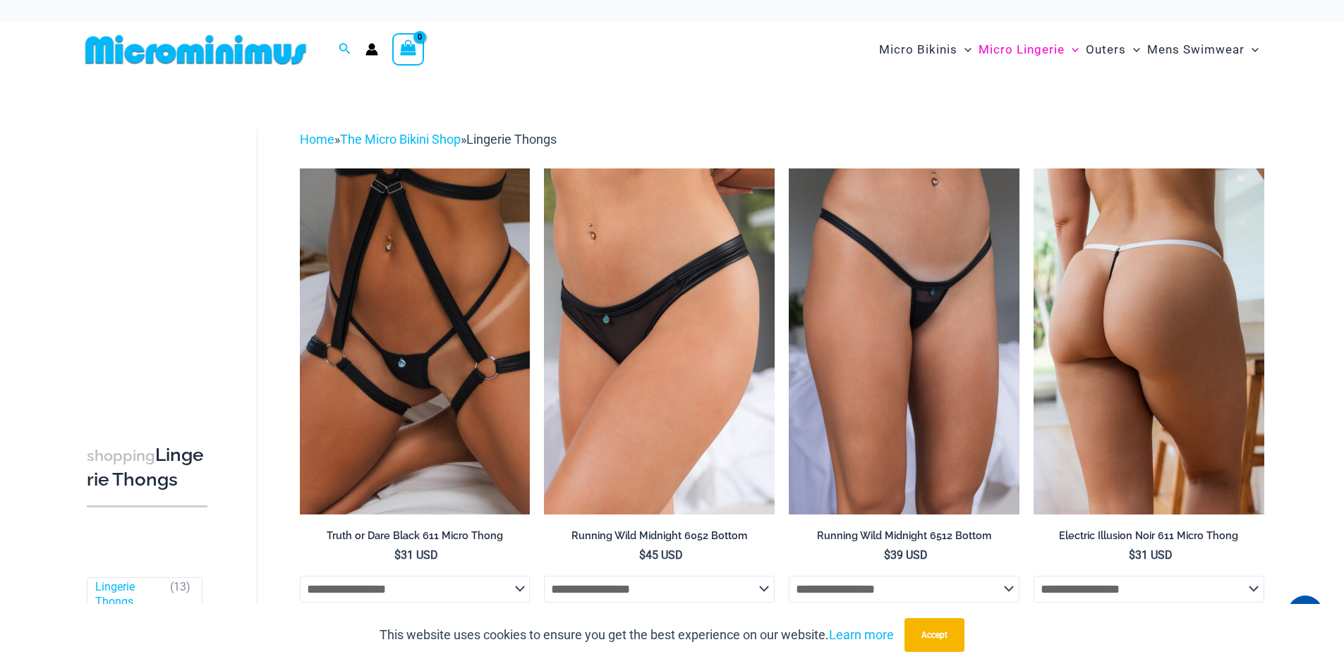
click at [1148, 340] on img at bounding box center [1148, 342] width 231 height 346
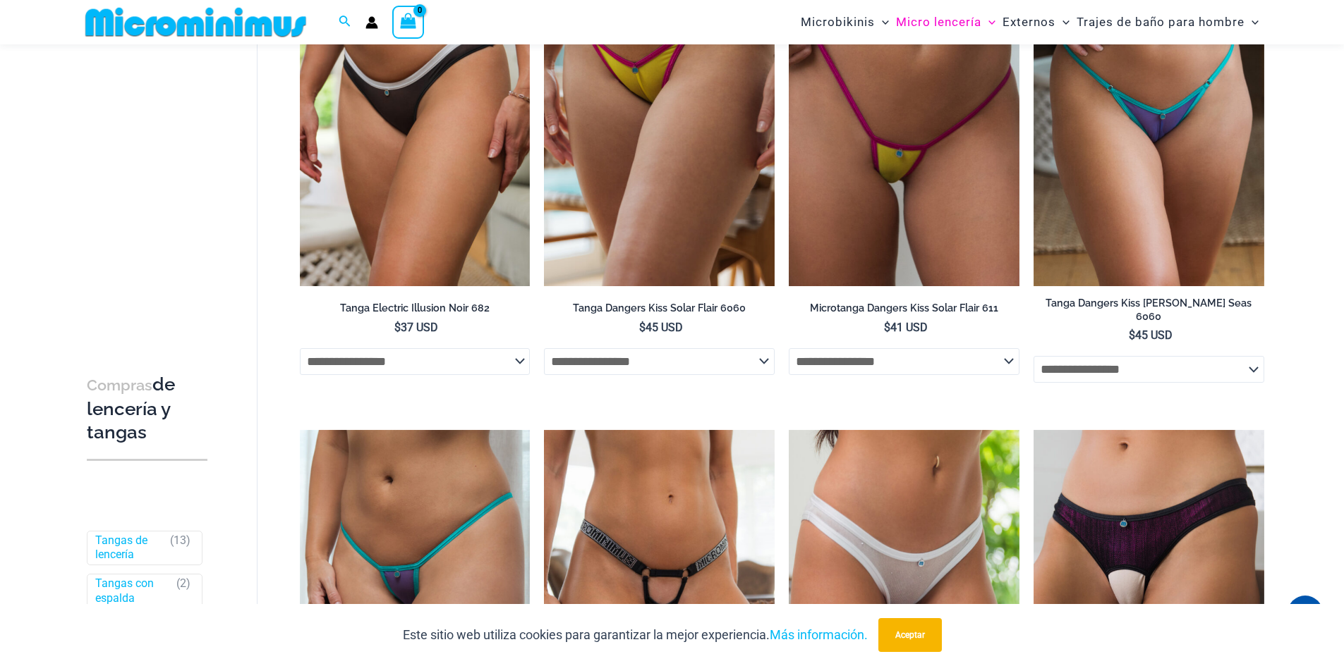
scroll to position [834, 0]
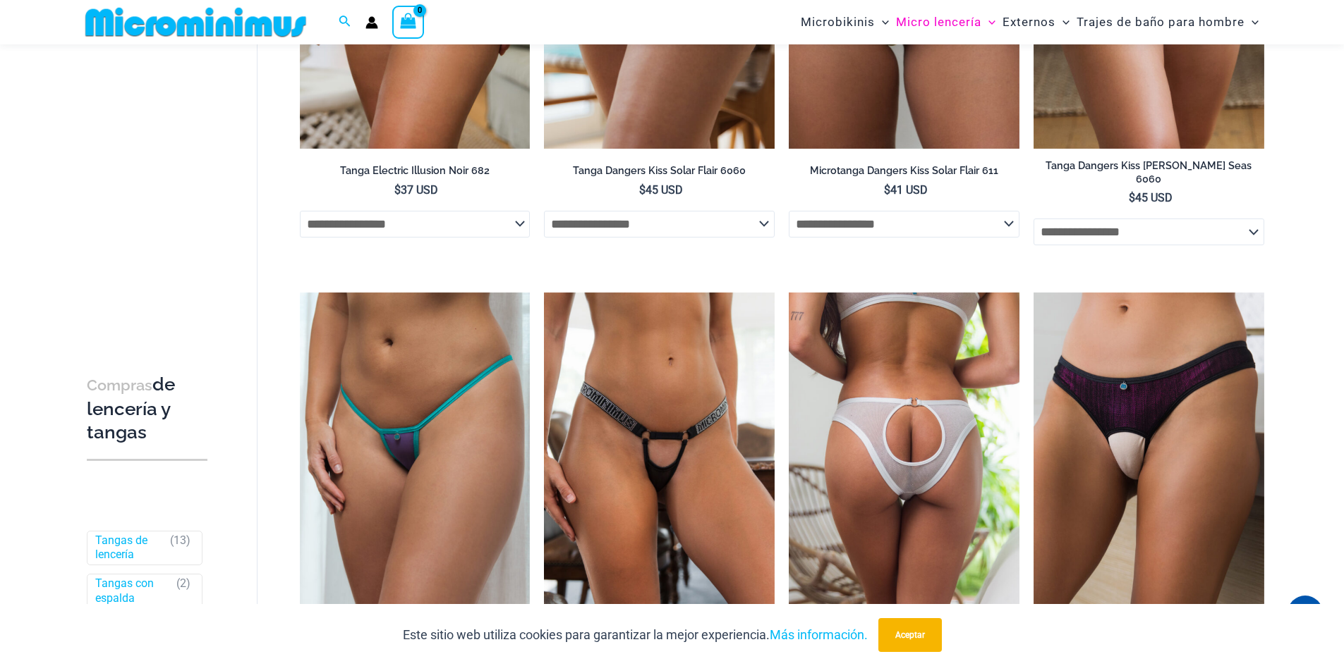
click at [900, 468] on img at bounding box center [904, 466] width 231 height 346
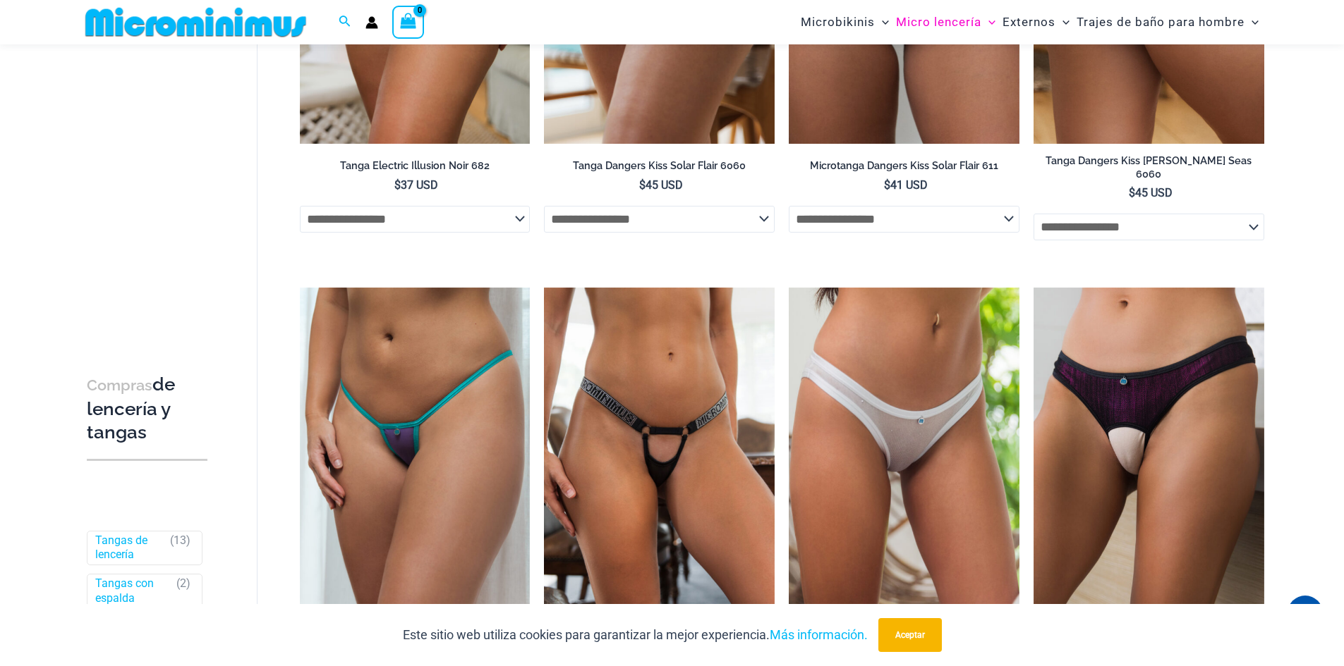
scroll to position [761, 0]
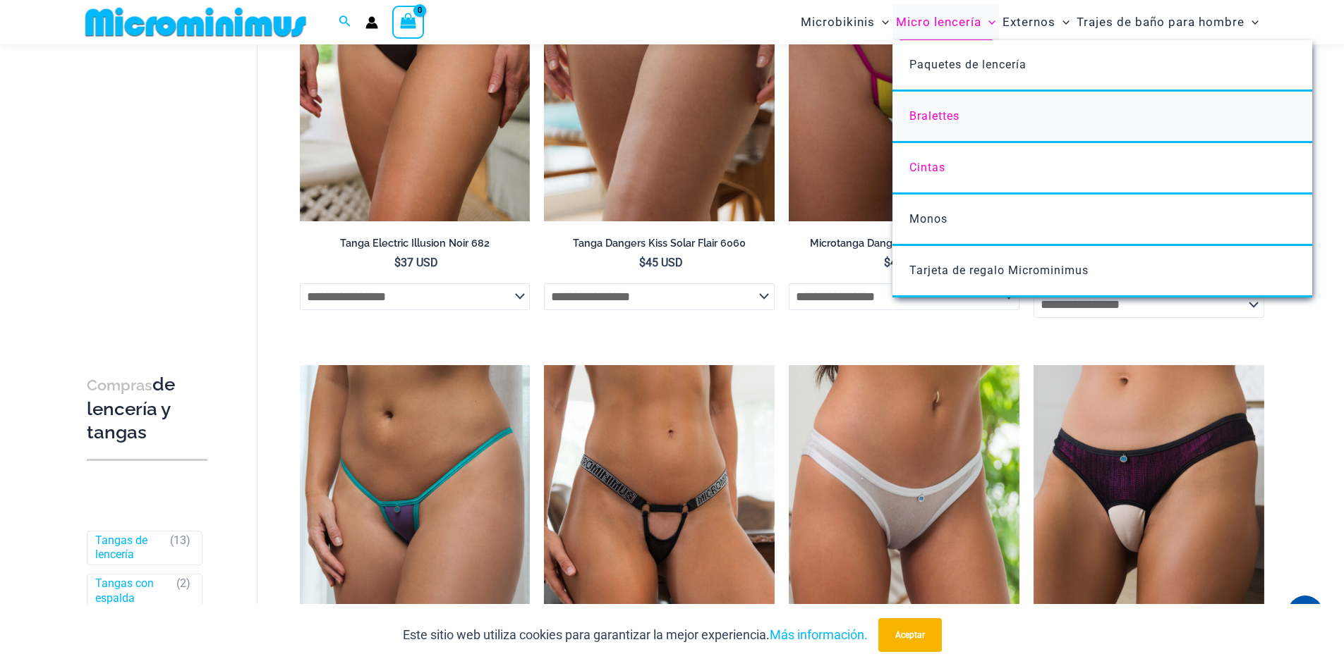
click at [946, 123] on link "Bralettes" at bounding box center [1102, 117] width 420 height 51
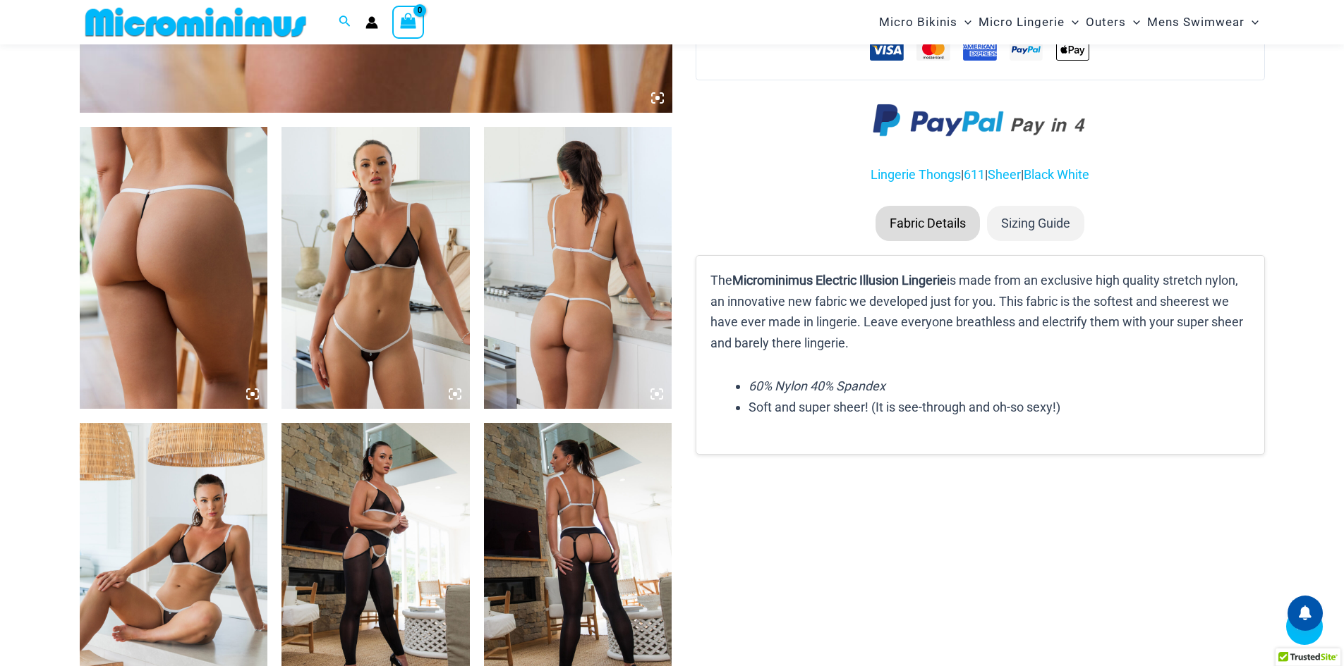
scroll to position [1333, 0]
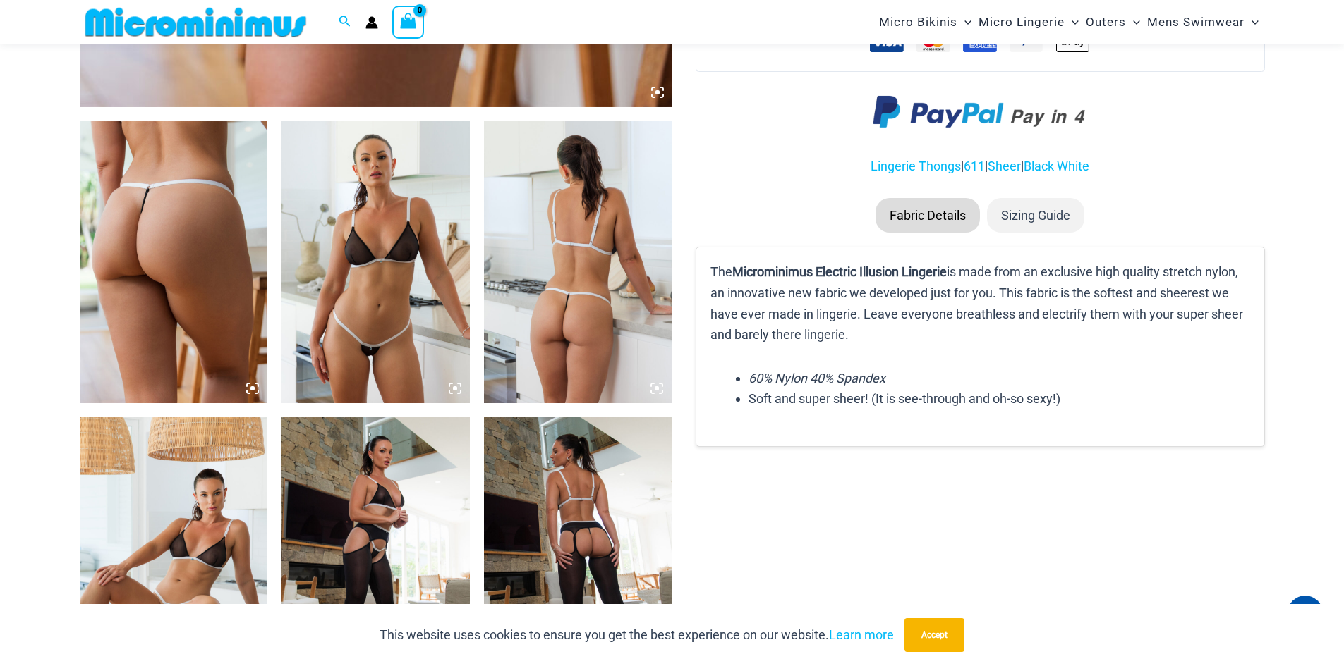
click at [250, 388] on icon at bounding box center [252, 388] width 13 height 13
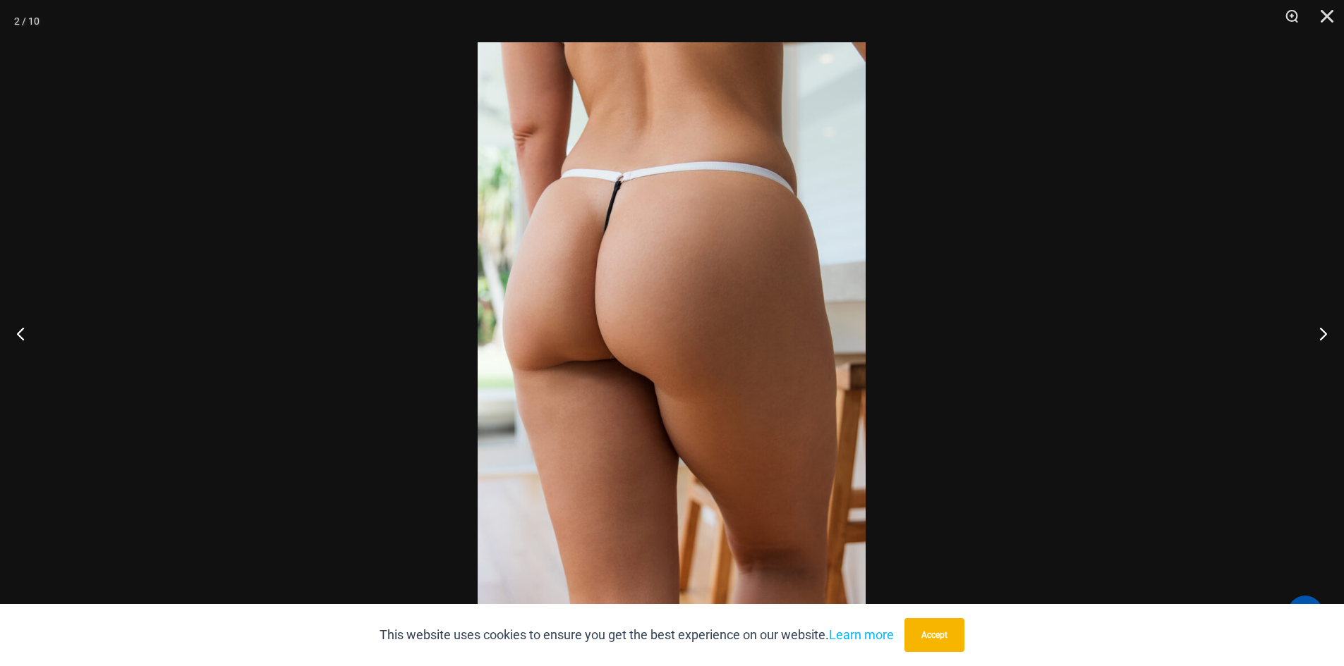
click at [616, 358] on img at bounding box center [671, 333] width 388 height 582
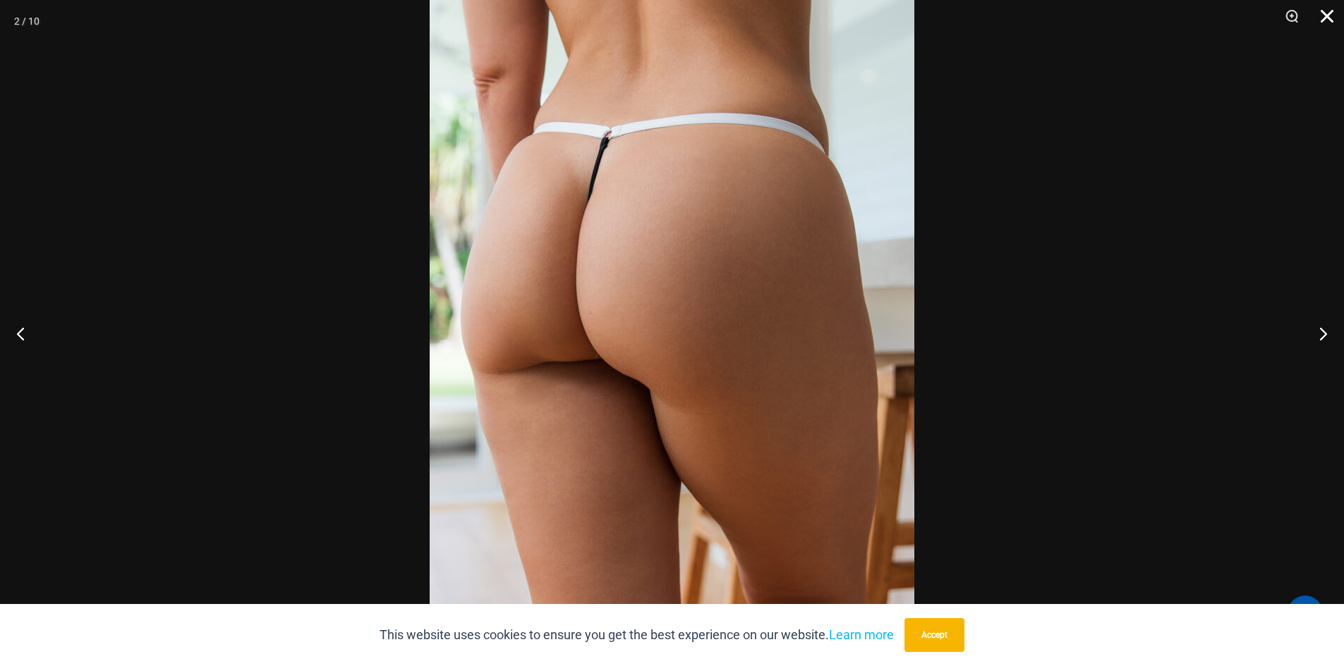
click at [1331, 11] on button "Close" at bounding box center [1321, 21] width 35 height 42
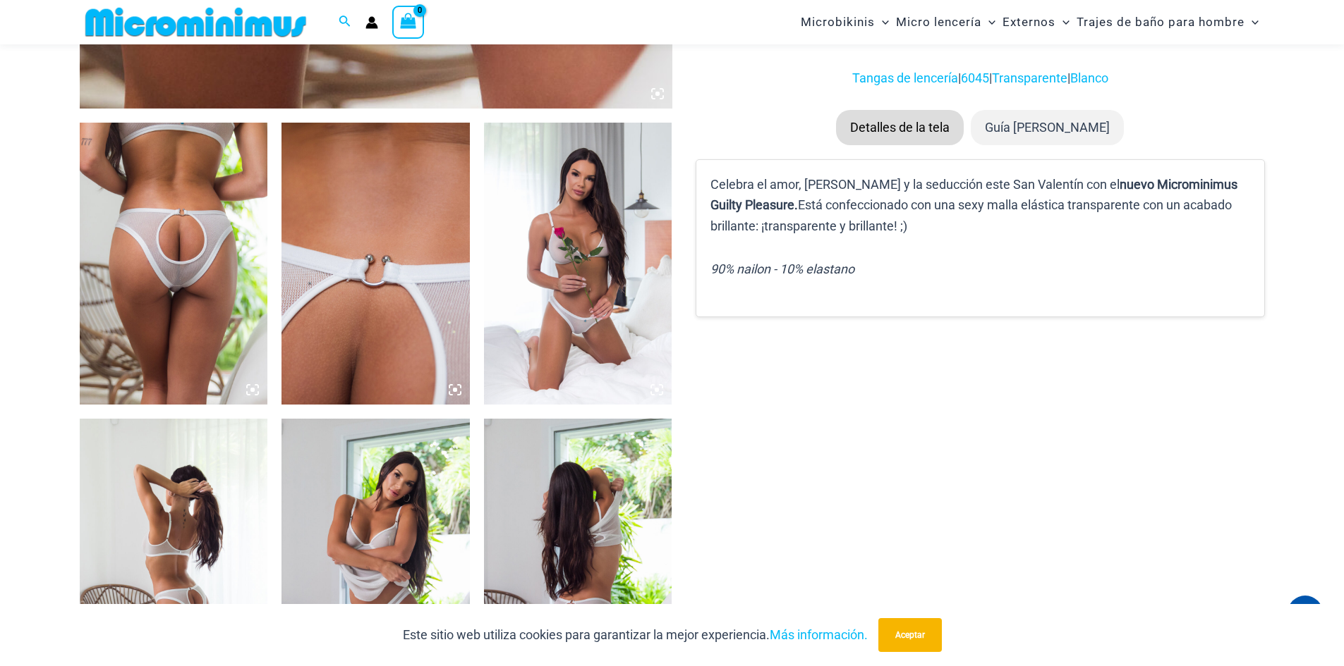
scroll to position [1045, 0]
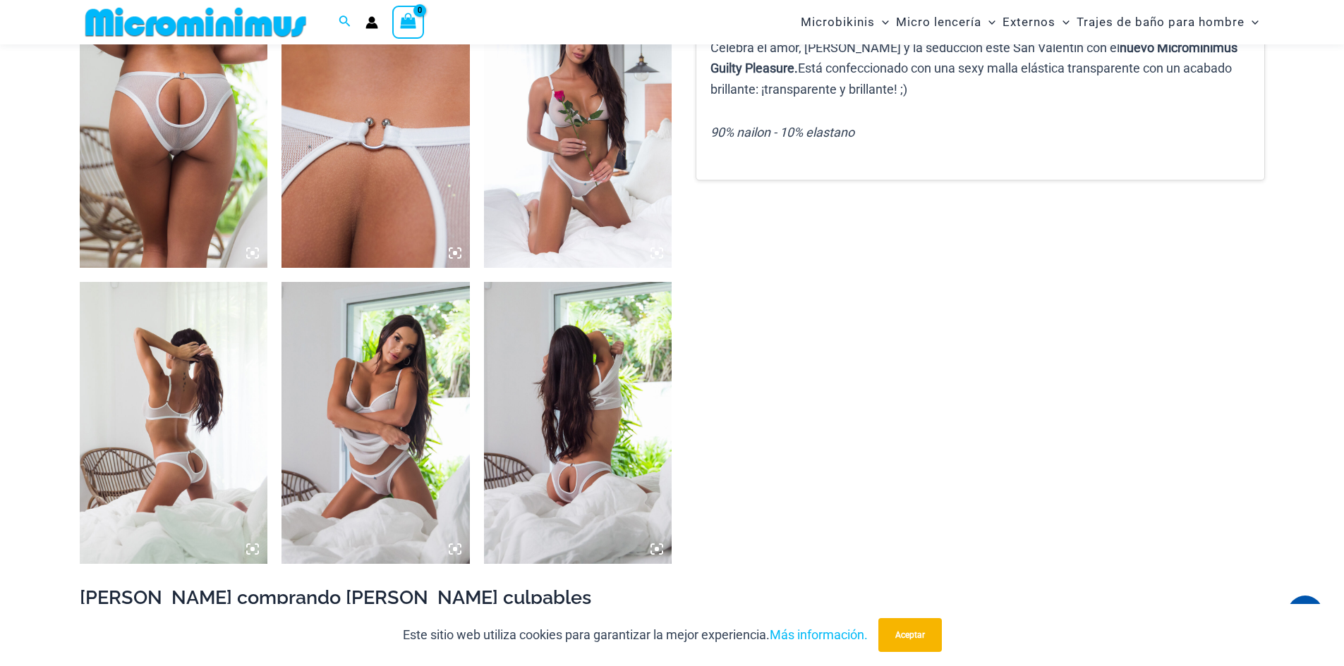
click at [256, 250] on icon at bounding box center [252, 253] width 13 height 13
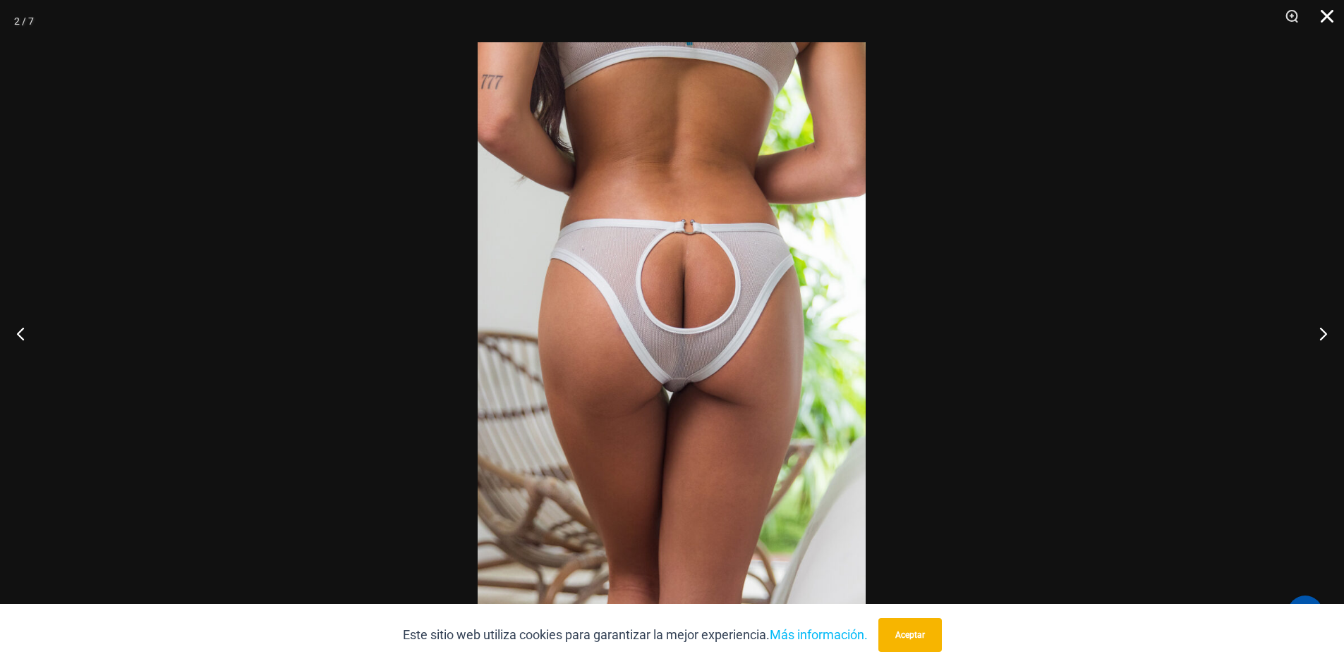
click at [1327, 25] on button "Cerca" at bounding box center [1321, 21] width 35 height 42
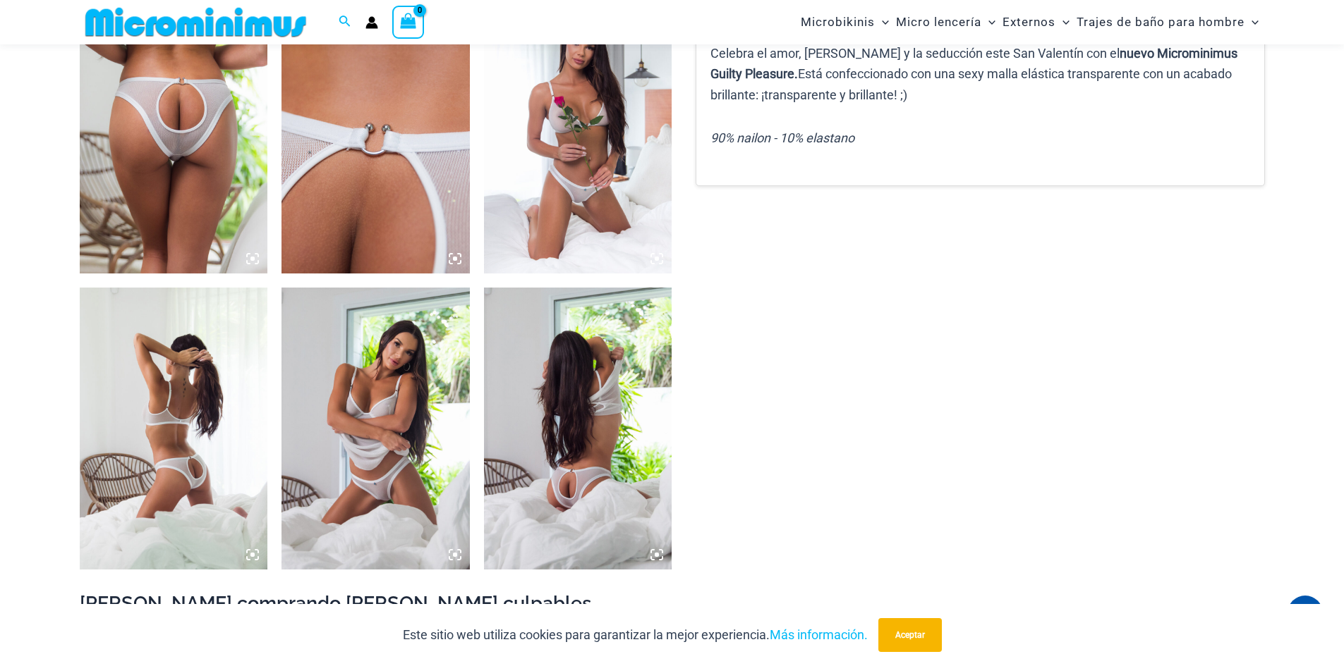
scroll to position [834, 0]
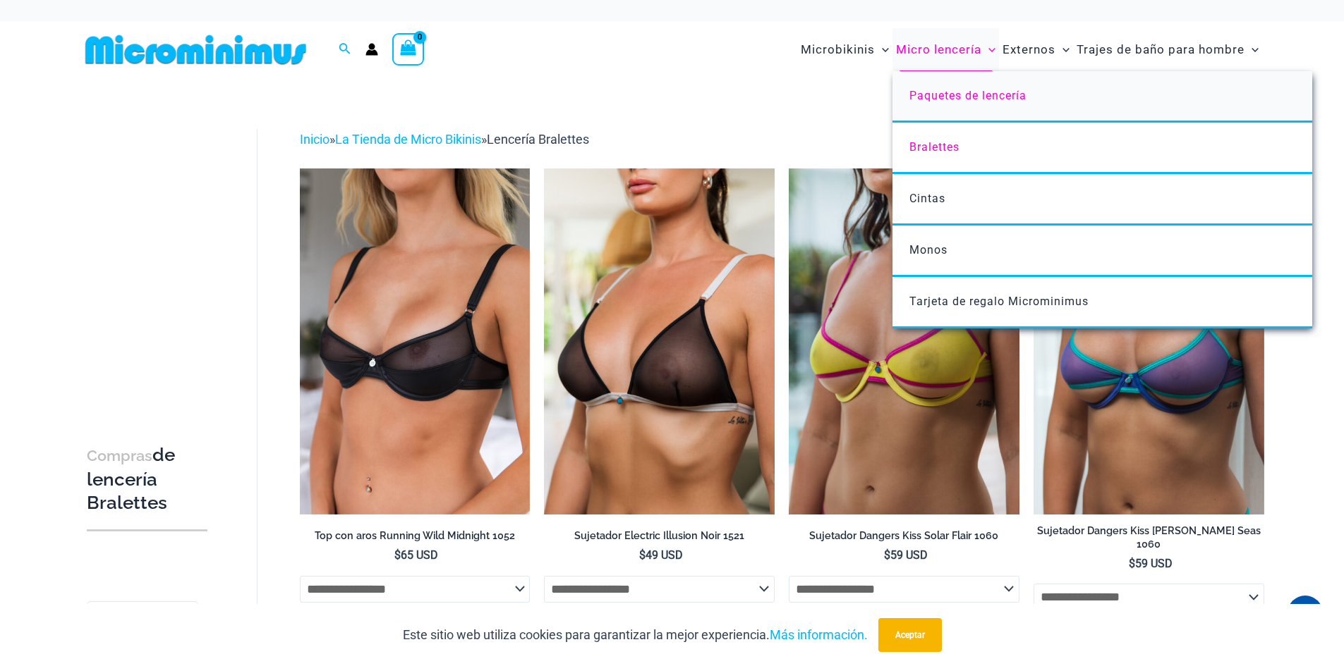
click at [949, 102] on link "Paquetes de lencería" at bounding box center [1102, 96] width 420 height 51
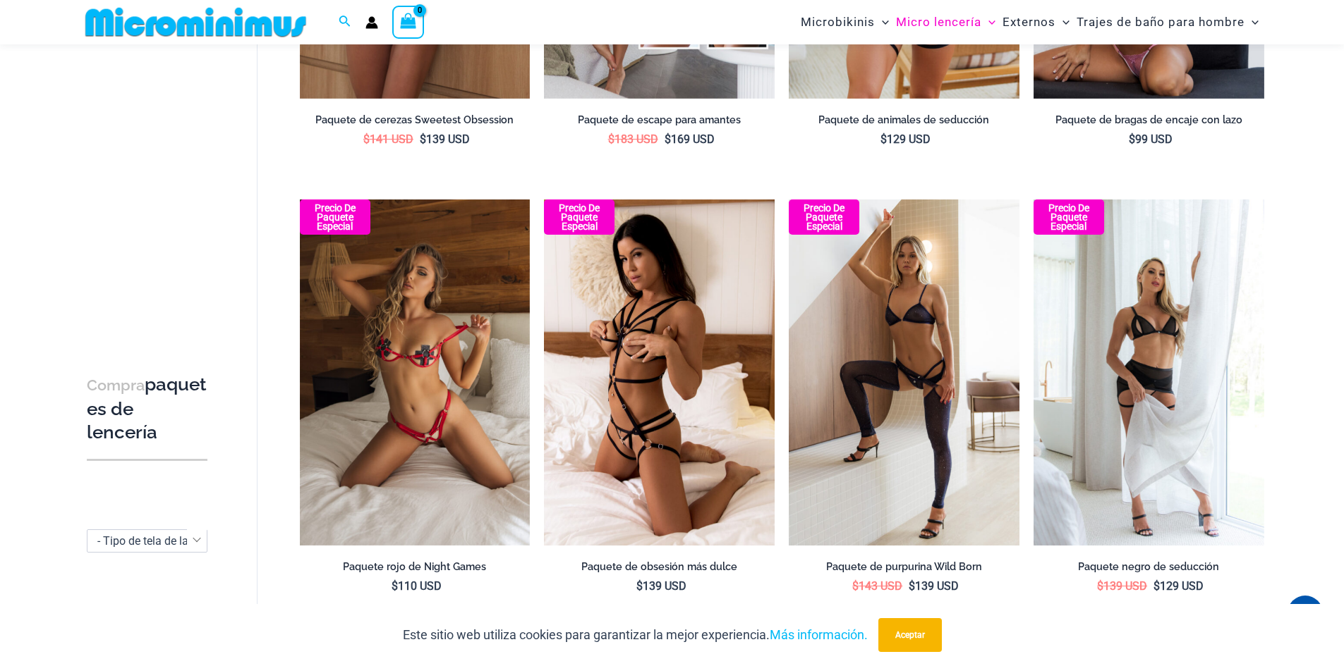
scroll to position [1408, 0]
